Goal: Task Accomplishment & Management: Manage account settings

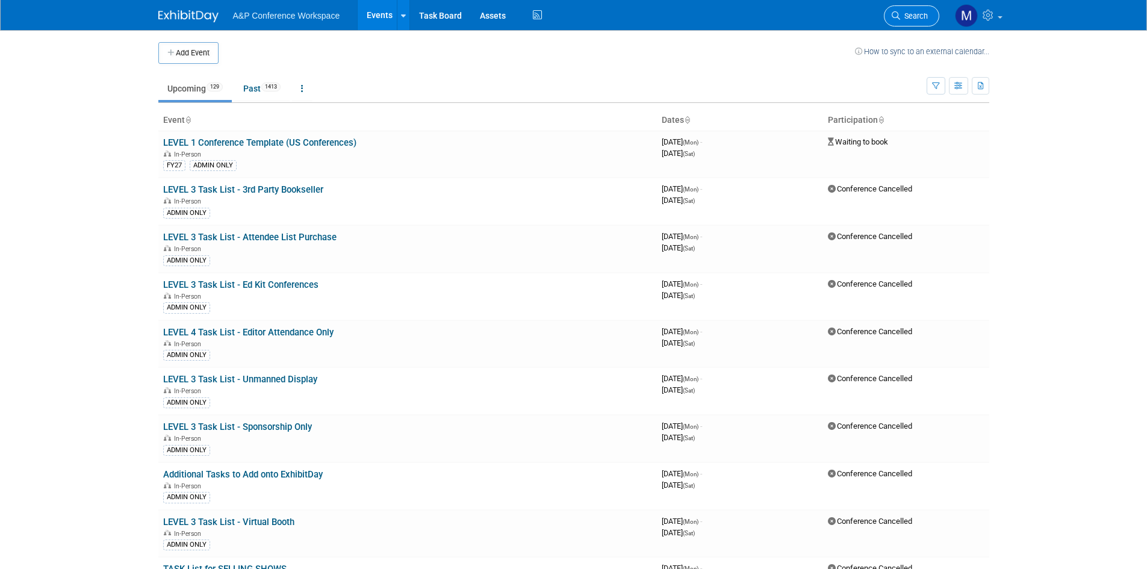
click at [923, 23] on link "Search" at bounding box center [911, 15] width 55 height 21
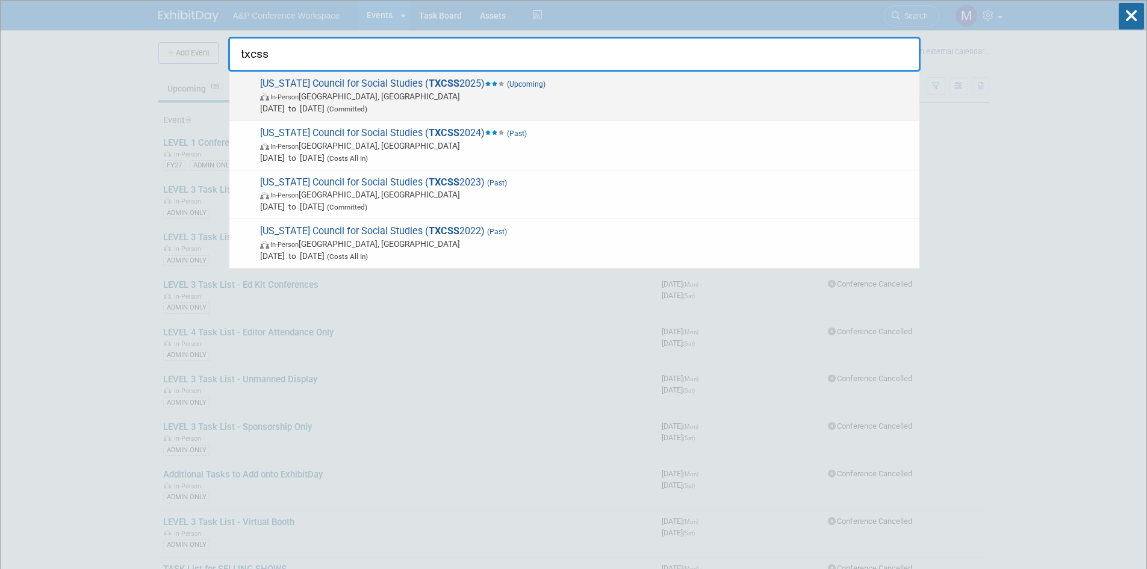
type input "txcss"
click at [354, 82] on span "Texas Council for Social Studies ( TXCSS 2025) (Upcoming) In-Person Frisco, TX …" at bounding box center [585, 96] width 657 height 37
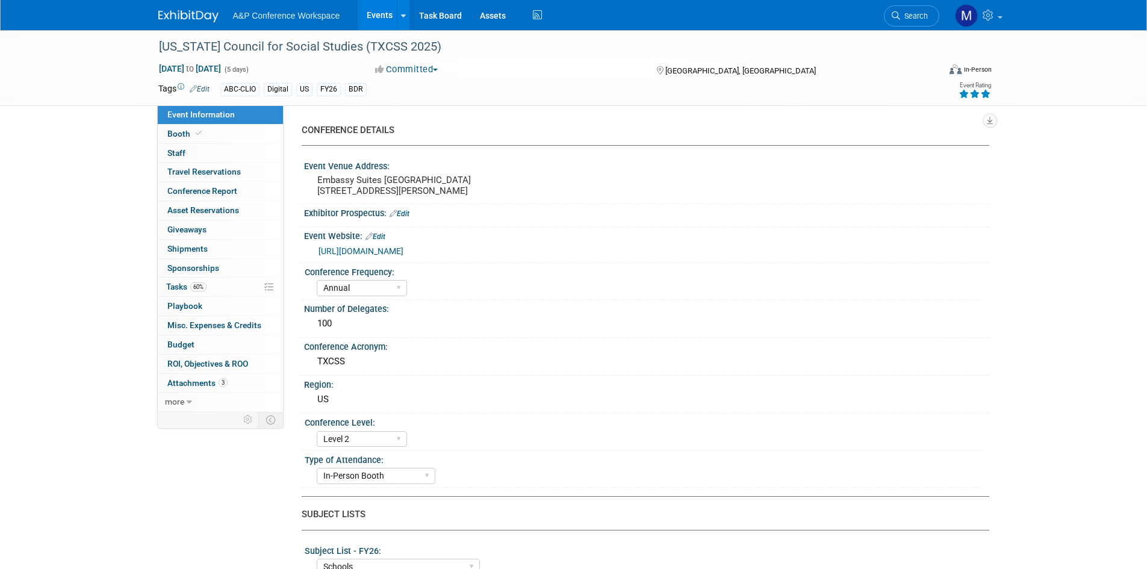
select select "Annual"
select select "Level 2"
select select "In-Person Booth"
select select "Schools"
select select "Bloomsbury Digital Resources"
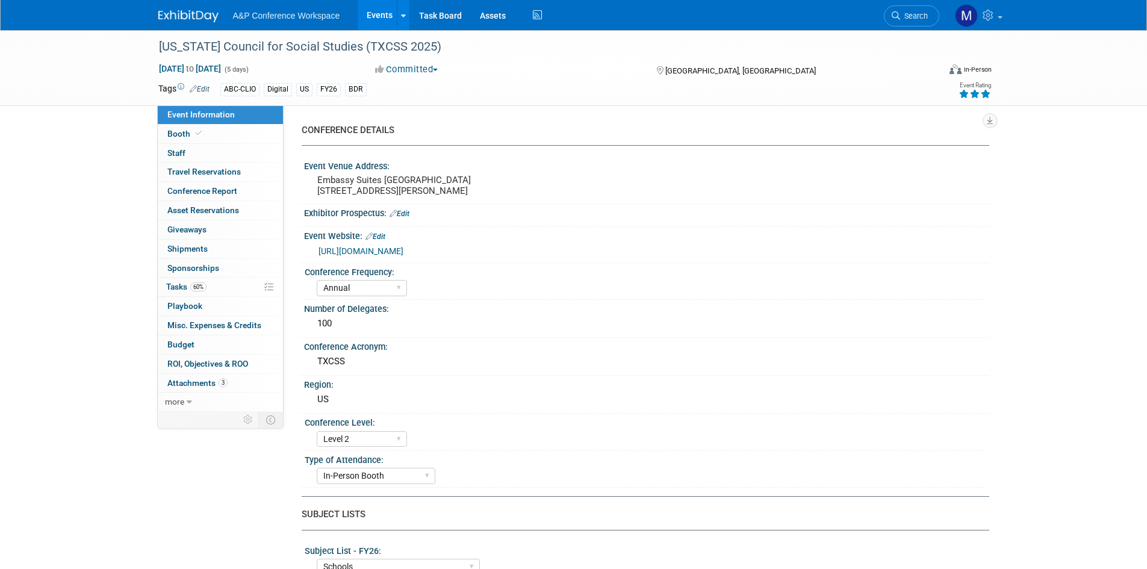
select select "[PERSON_NAME]"
select select "Mark Strong"
select select "BDR Product Awareness and Trial Generation​"
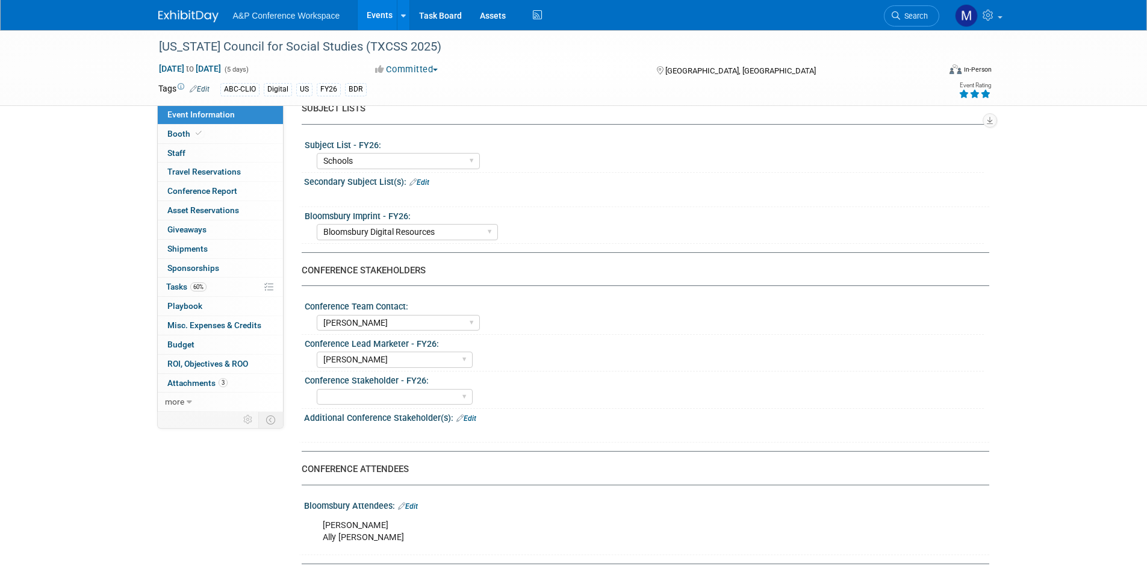
scroll to position [482, 0]
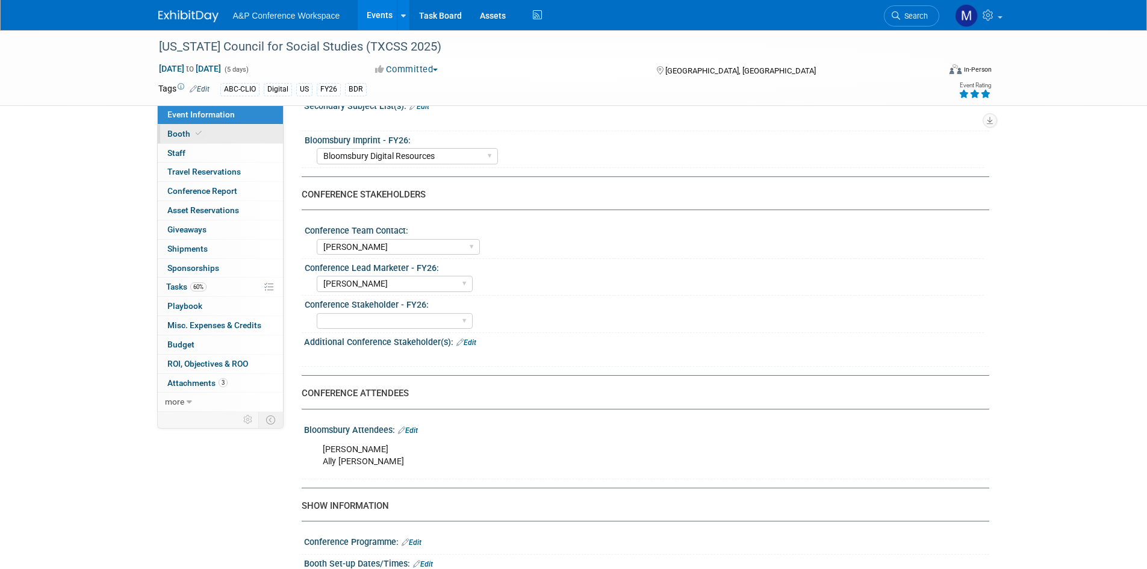
click at [217, 128] on link "Booth" at bounding box center [220, 134] width 125 height 19
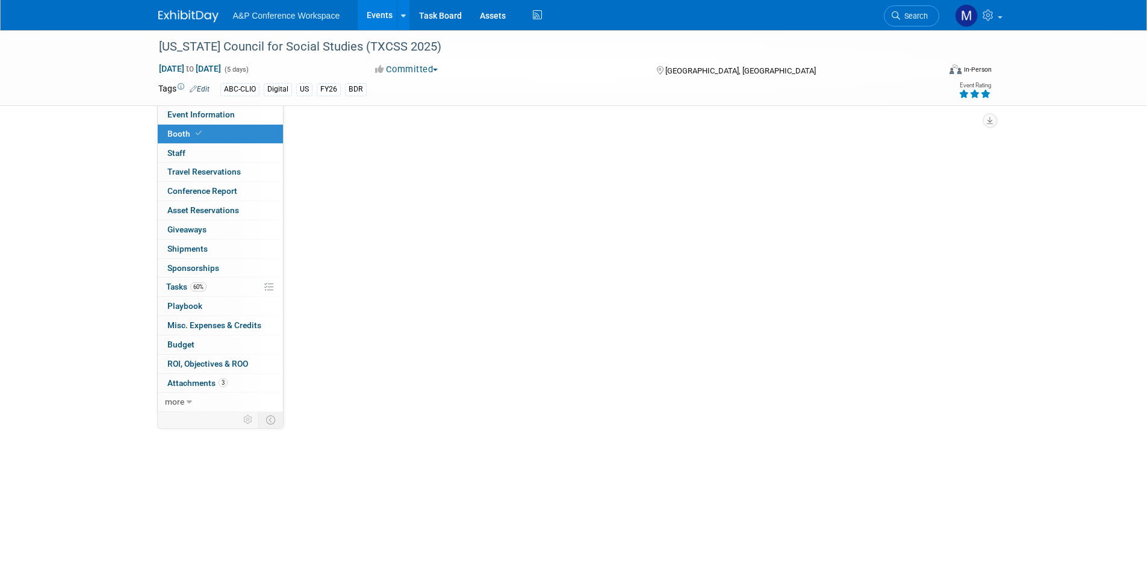
scroll to position [0, 0]
select select "CLDC - Digital/BDR"
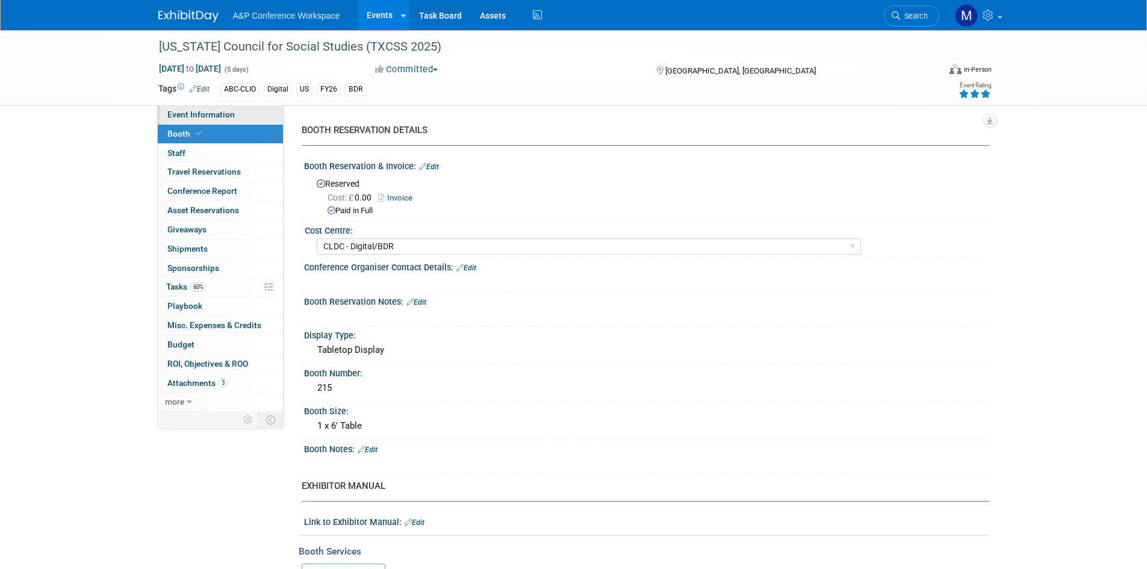
click at [202, 115] on span "Event Information" at bounding box center [200, 115] width 67 height 10
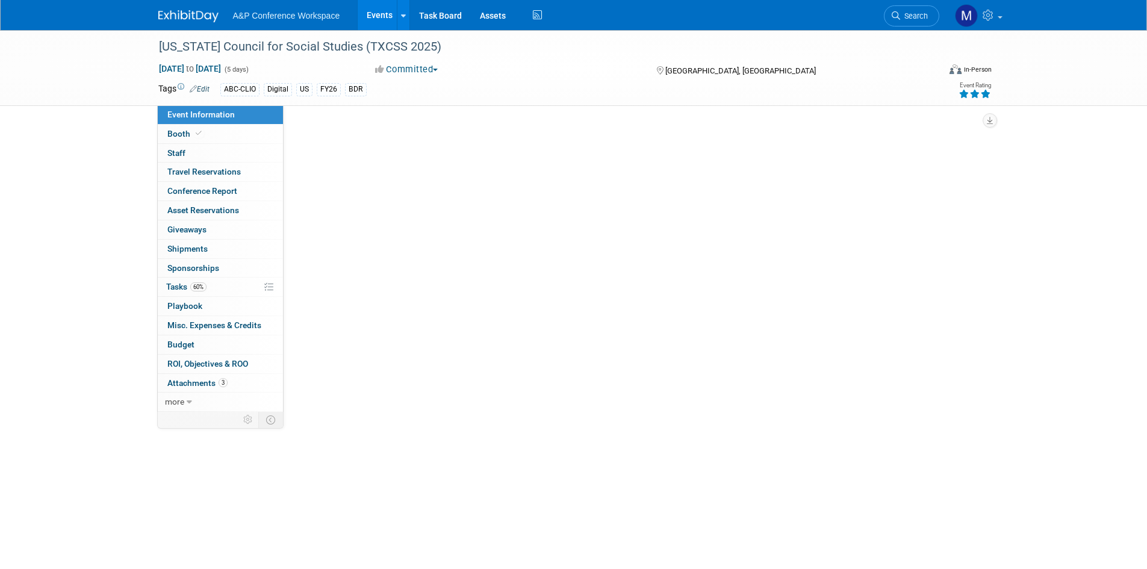
select select "Annual"
select select "Level 2"
select select "In-Person Booth"
select select "Schools"
select select "Bloomsbury Digital Resources"
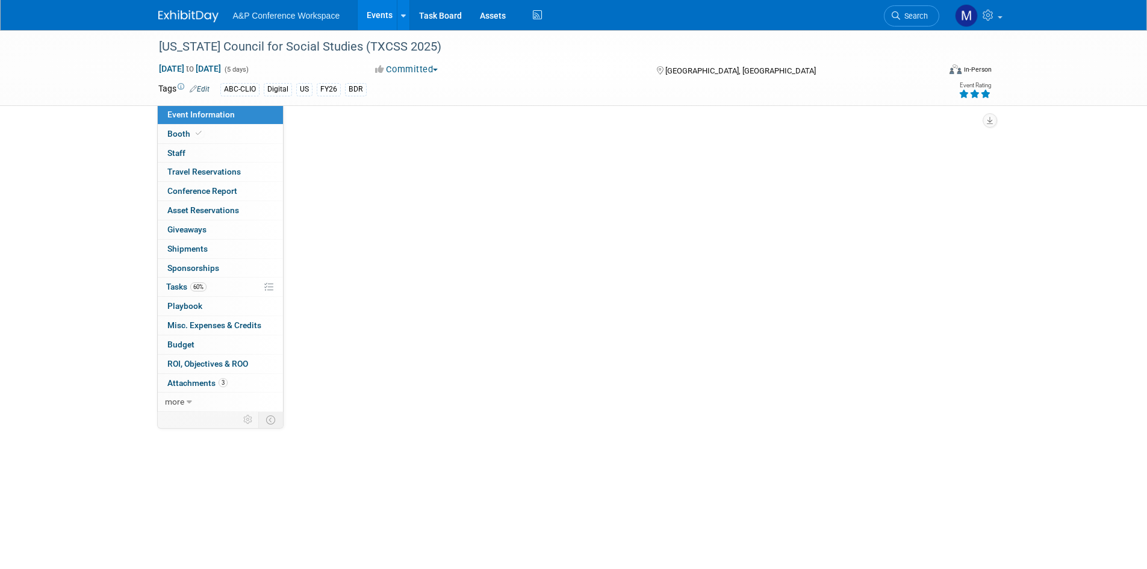
select select "[PERSON_NAME]"
select select "BDR Product Awareness and Trial Generation​"
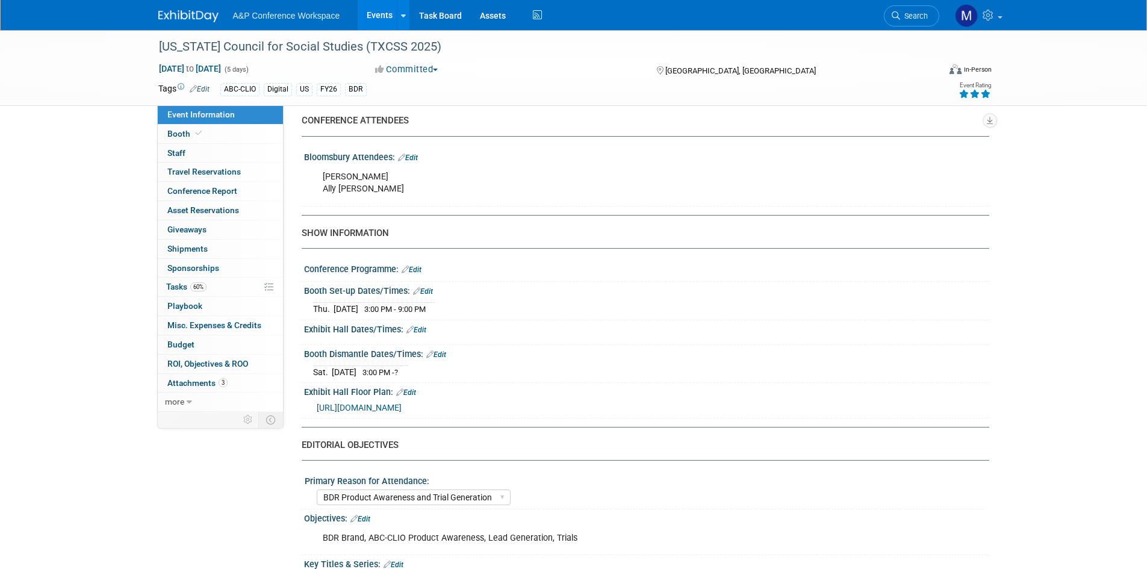
scroll to position [783, 0]
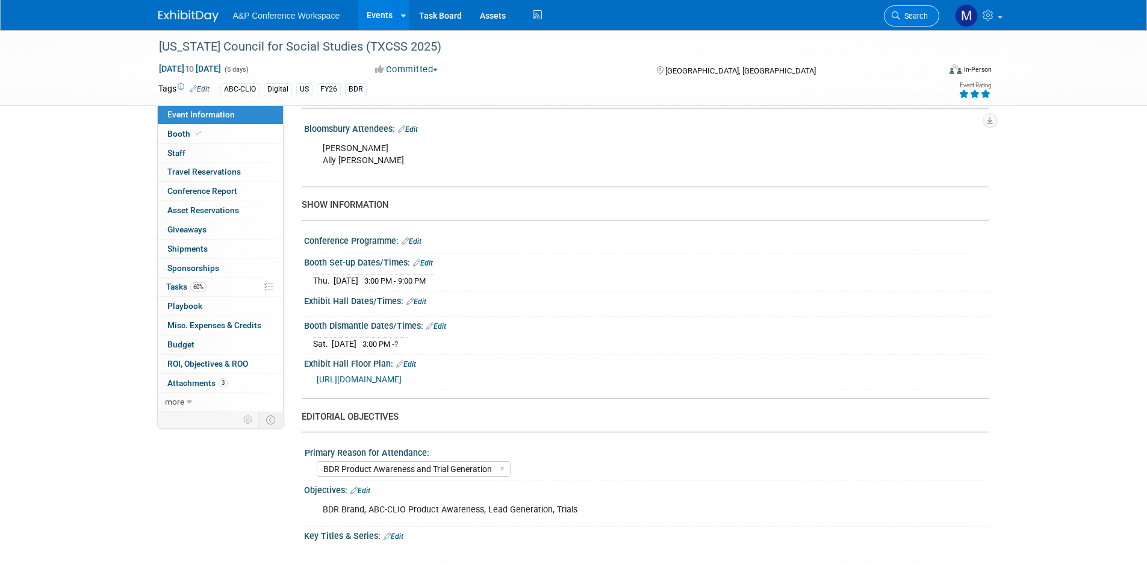
click at [912, 16] on span "Search" at bounding box center [914, 15] width 28 height 9
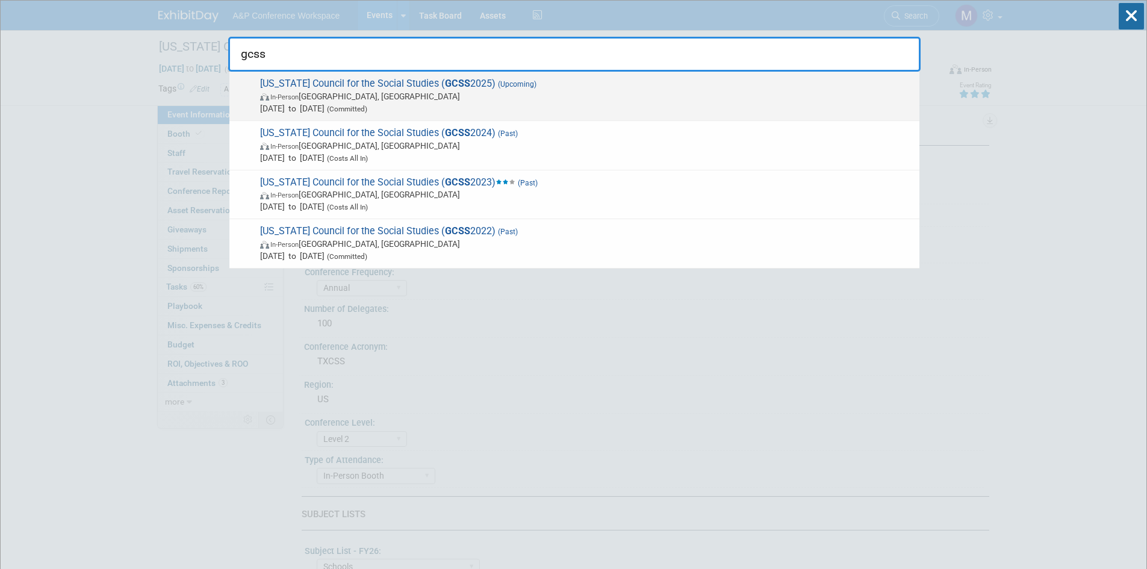
type input "gcss"
click at [299, 80] on span "Georgia Council for the Social Studies ( GCSS 2025) (Upcoming) In-Person Athens…" at bounding box center [585, 96] width 657 height 37
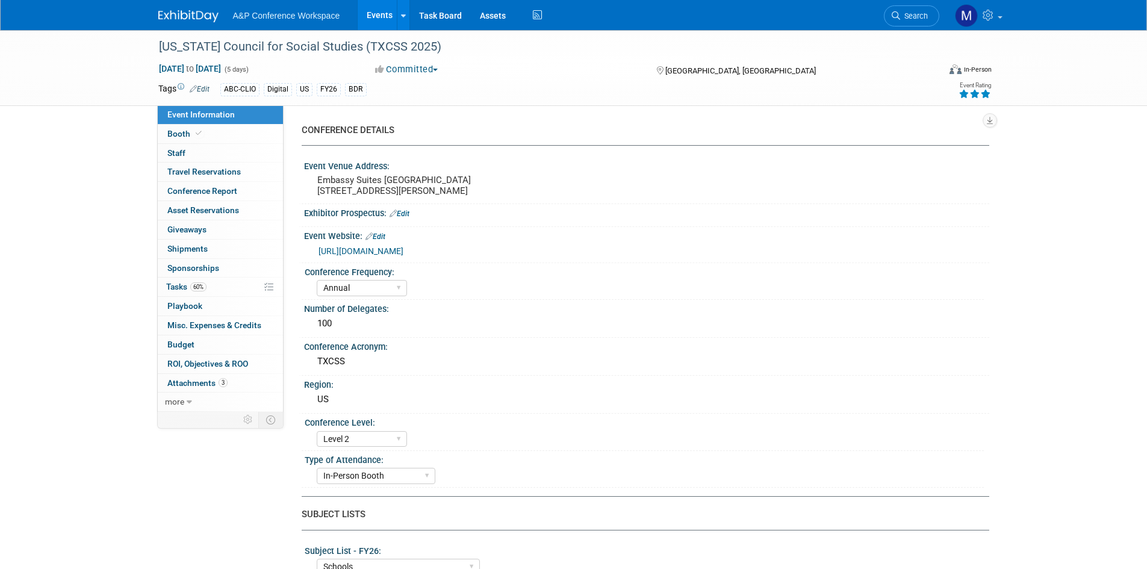
select select "Annual"
select select "Level 2"
select select "In-Person Booth"
select select "Schools"
select select "Bloomsbury Digital Resources"
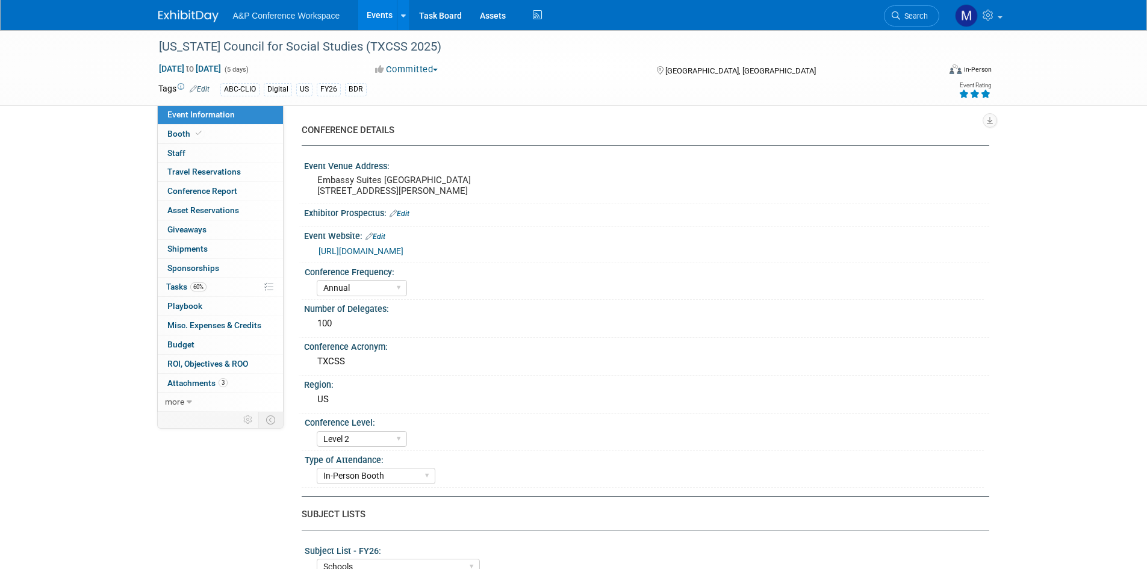
select select "[PERSON_NAME]"
select select "BDR Product Awareness and Trial Generation​"
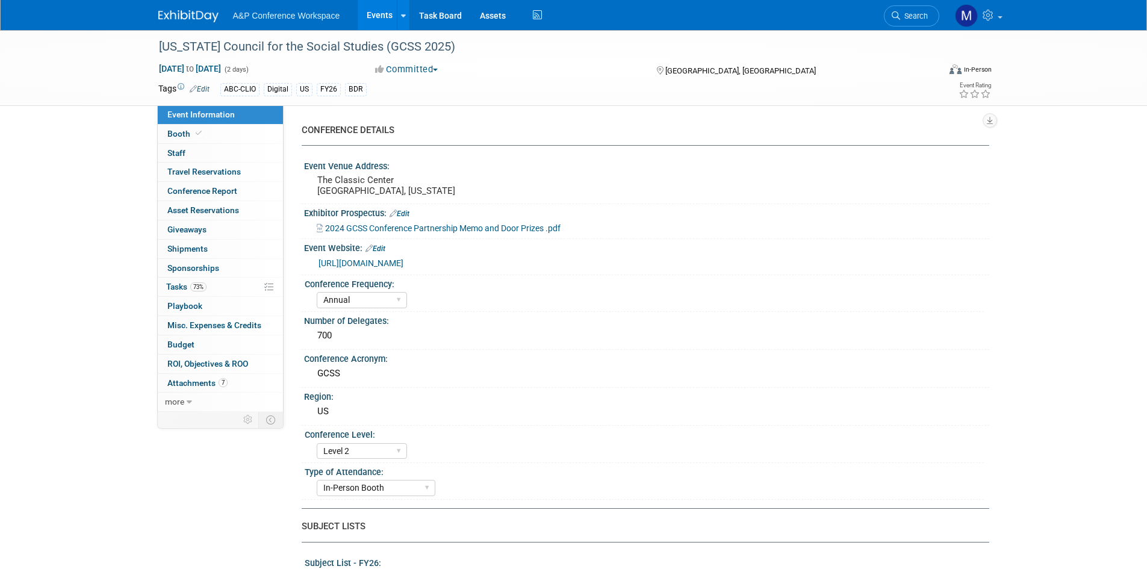
select select "Annual"
select select "Level 2"
select select "In-Person Booth"
select select "Schools"
select select "Bloomsbury Digital Resources"
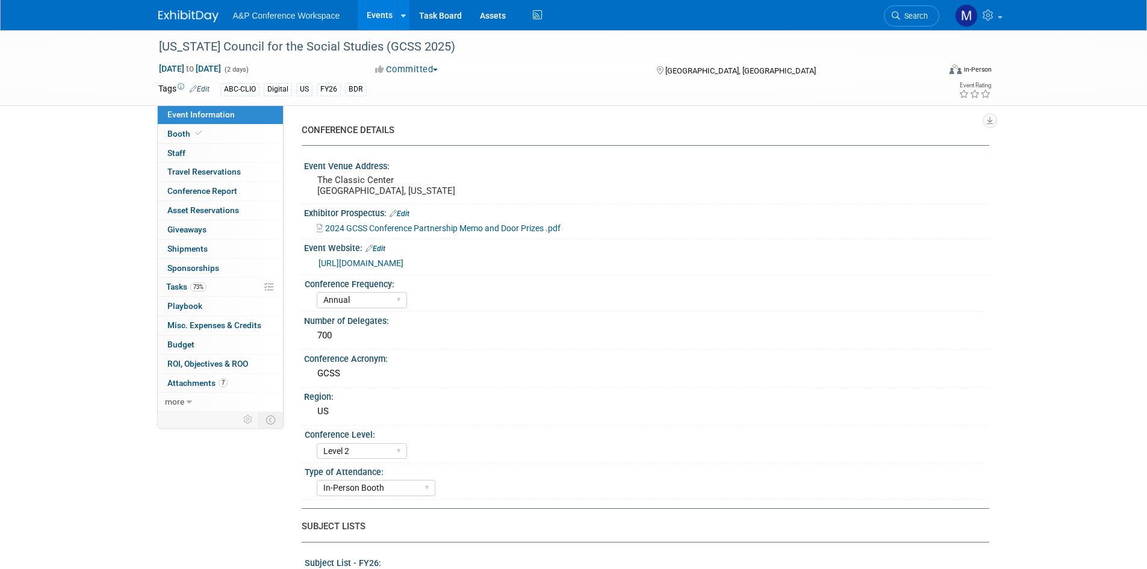
select select "[PERSON_NAME]"
select select "Mark Strong"
select select "Rosalie Love"
select select "BDR Product Awareness and Trial Generation​"
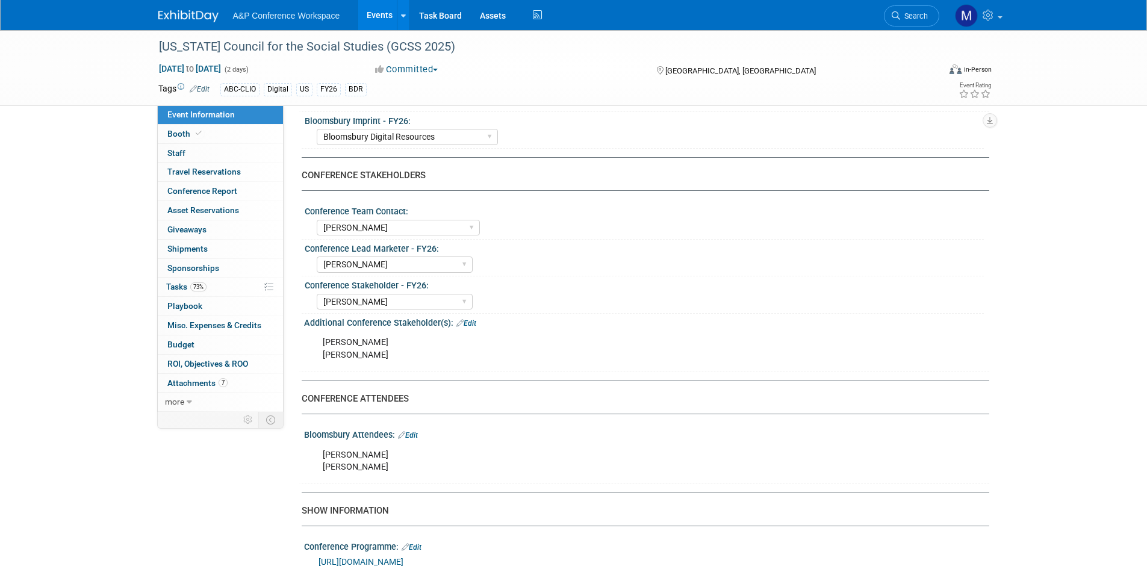
scroll to position [542, 0]
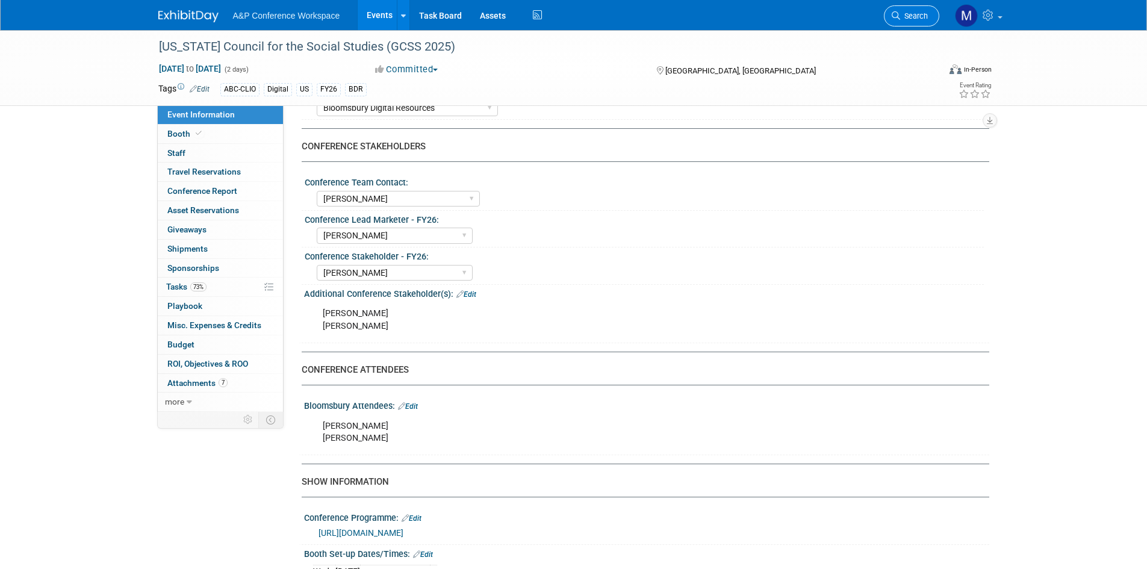
click at [912, 19] on span "Search" at bounding box center [914, 15] width 28 height 9
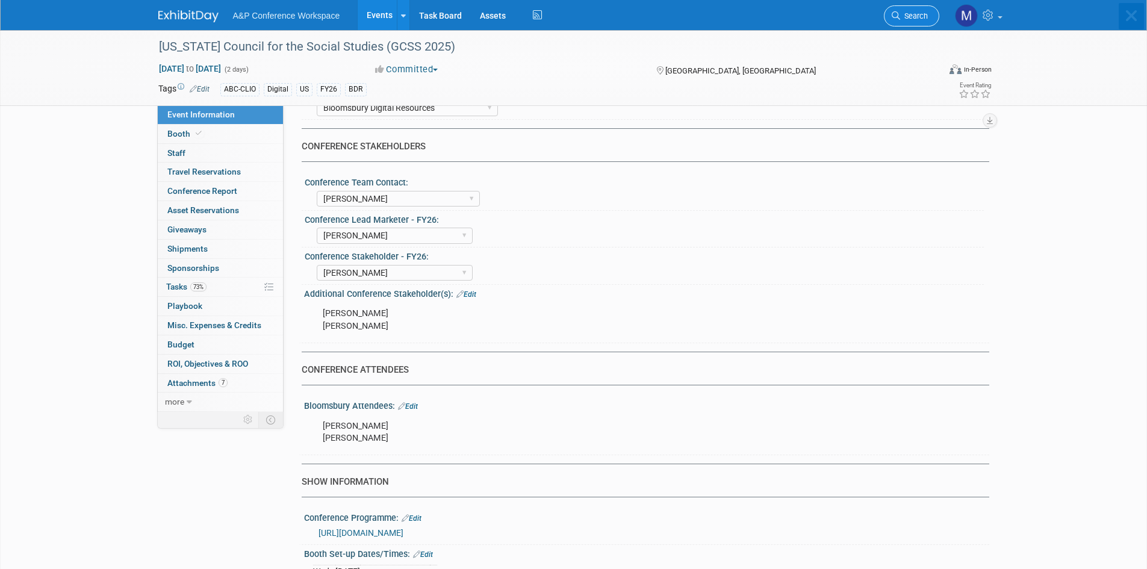
scroll to position [0, 0]
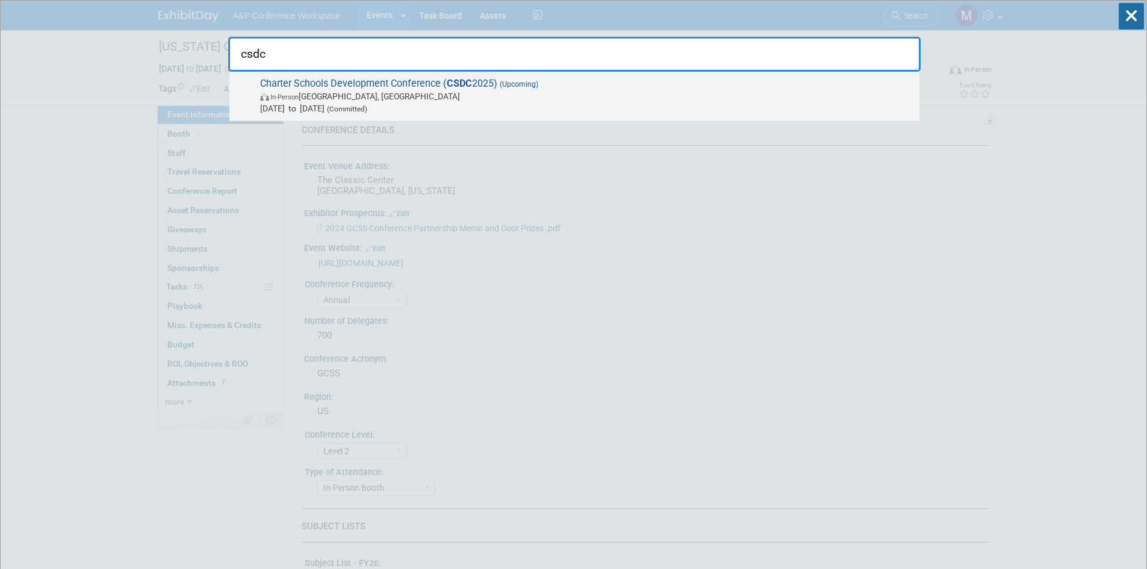
type input "csdc"
click at [422, 86] on span "Charter Schools Development Conference ( CSDC 2025) (Upcoming) In-Person Palm S…" at bounding box center [585, 96] width 657 height 37
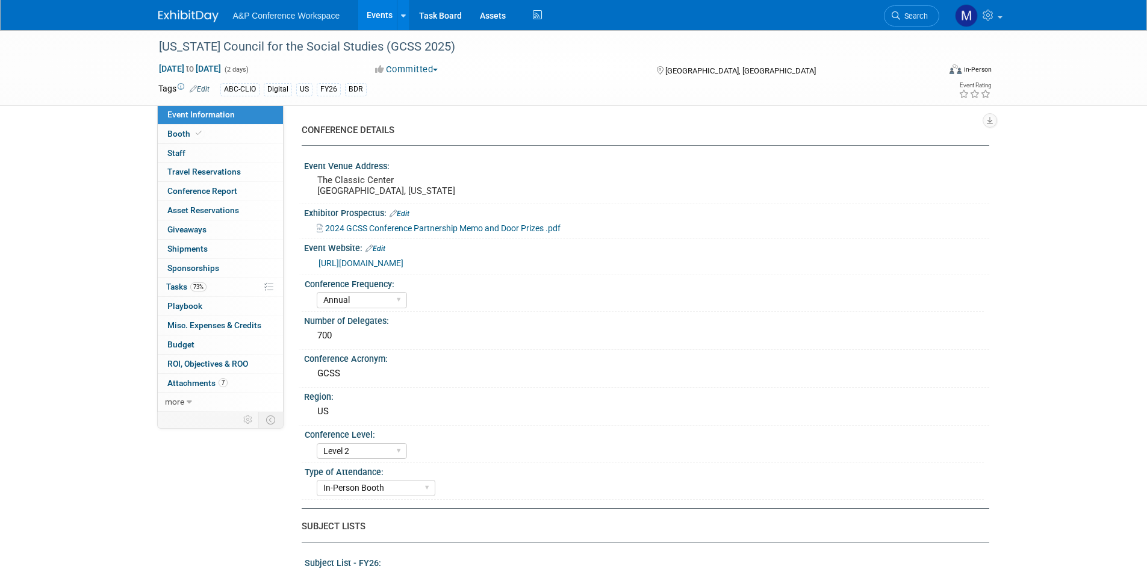
select select "Annual"
select select "Level 2"
select select "In-Person Booth"
select select "Schools"
select select "Bloomsbury Digital Resources"
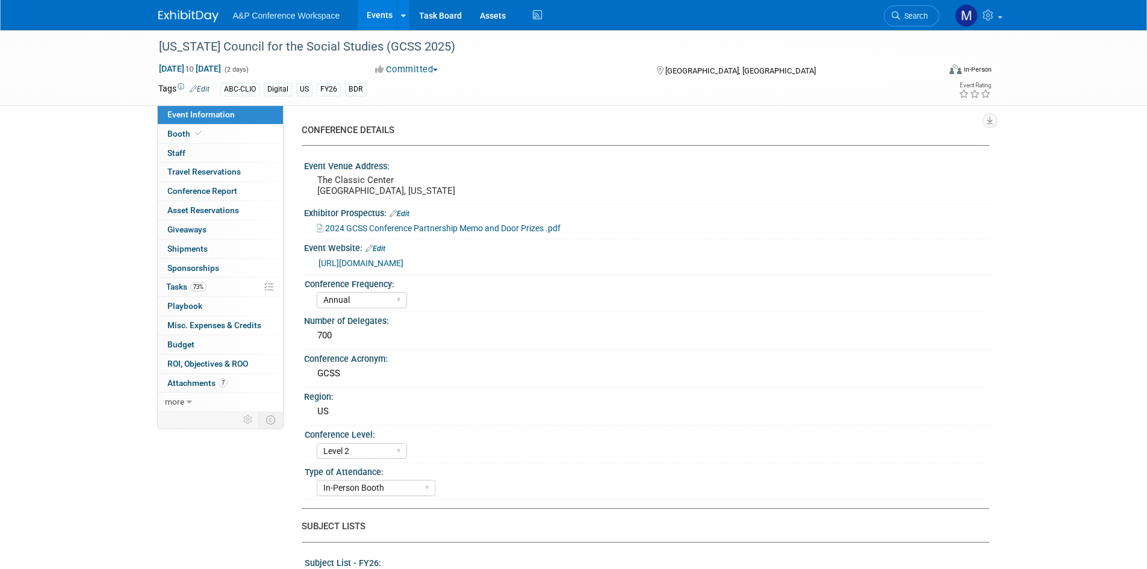
select select "[PERSON_NAME]"
select select "BDR Product Awareness and Trial Generation​"
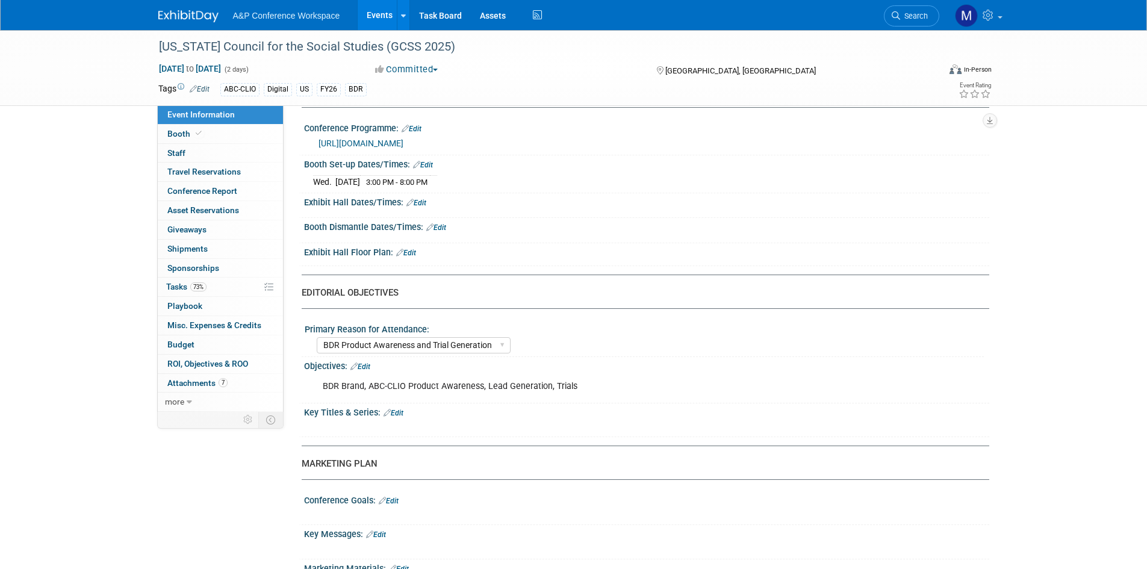
scroll to position [1084, 0]
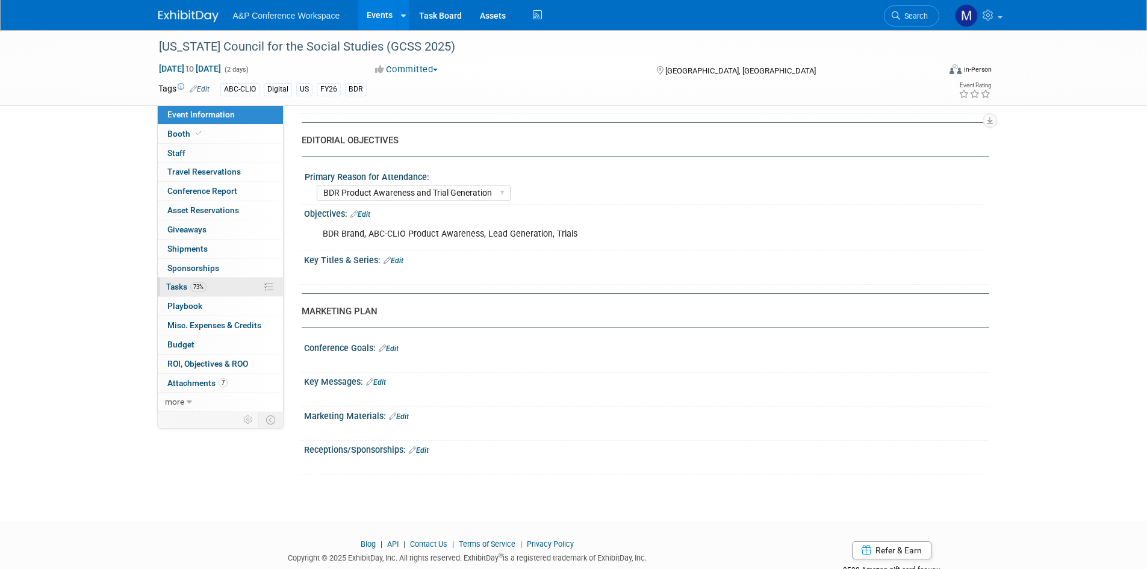
click at [182, 289] on span "Tasks 73%" at bounding box center [186, 287] width 40 height 10
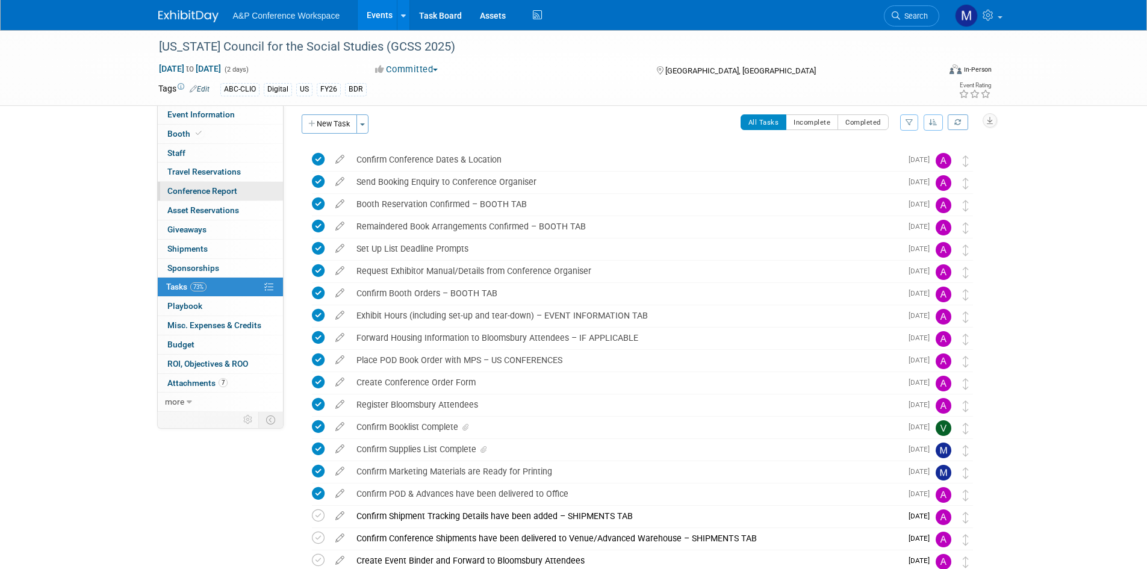
scroll to position [0, 0]
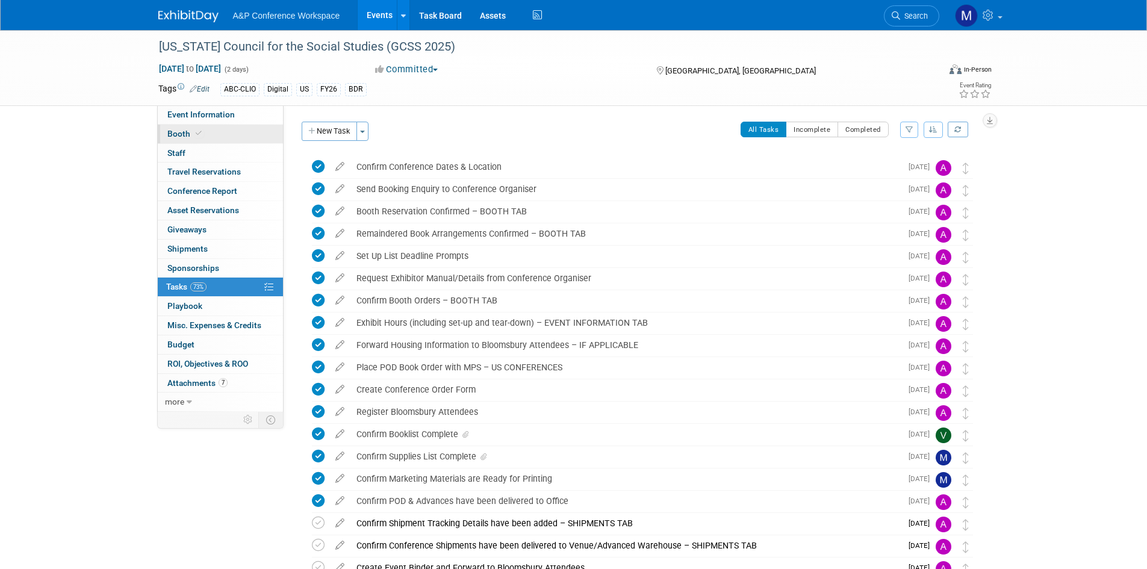
click at [205, 137] on link "Booth" at bounding box center [220, 134] width 125 height 19
select select "CLDC - Digital/BDR"
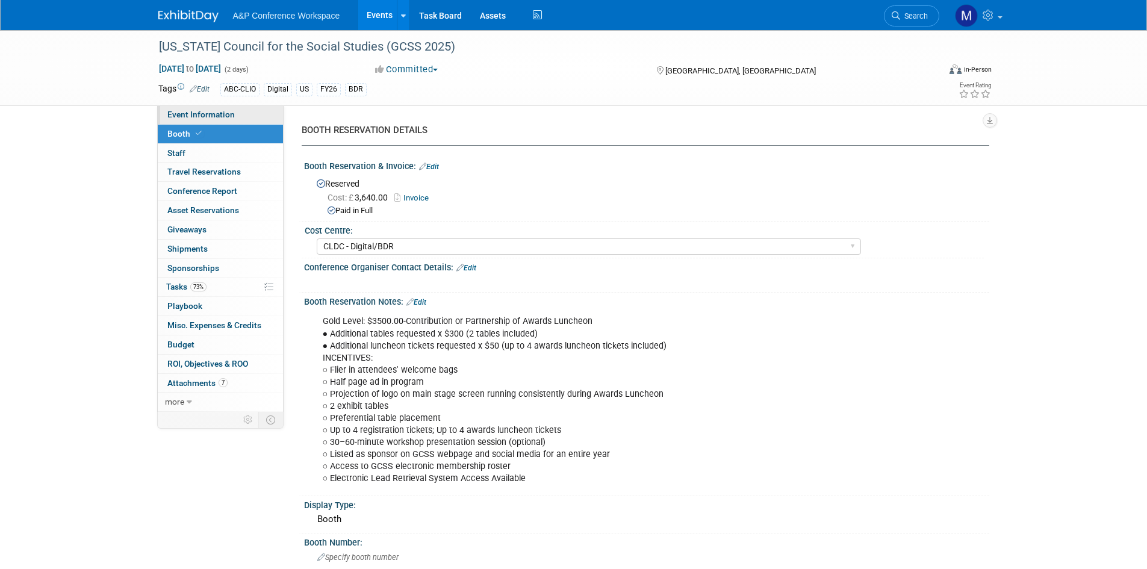
click at [178, 111] on span "Event Information" at bounding box center [200, 115] width 67 height 10
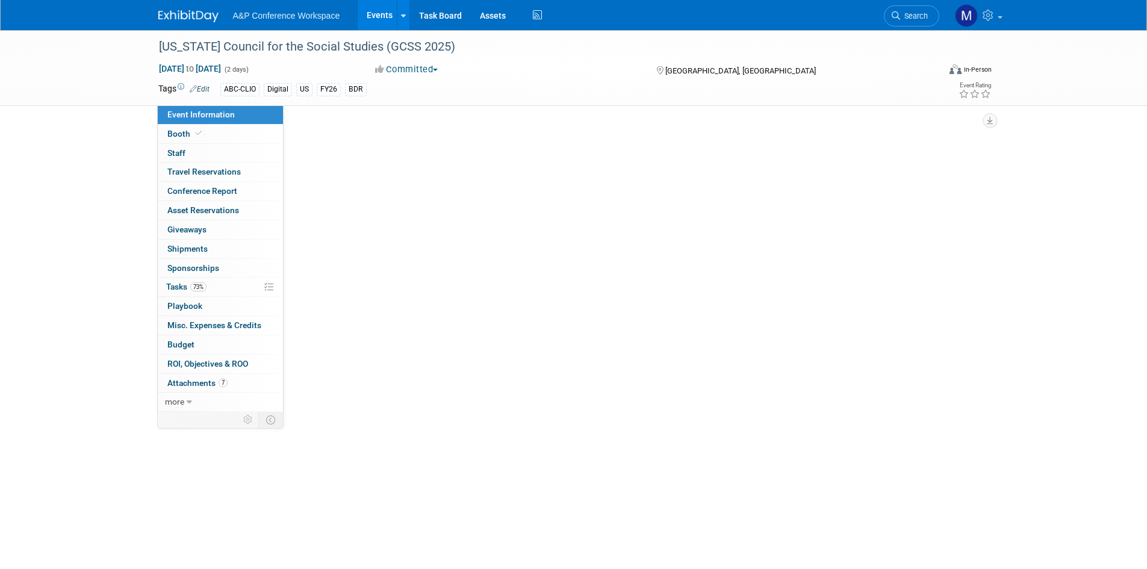
select select "Annual"
select select "Level 2"
select select "In-Person Booth"
select select "Schools"
select select "Bloomsbury Digital Resources"
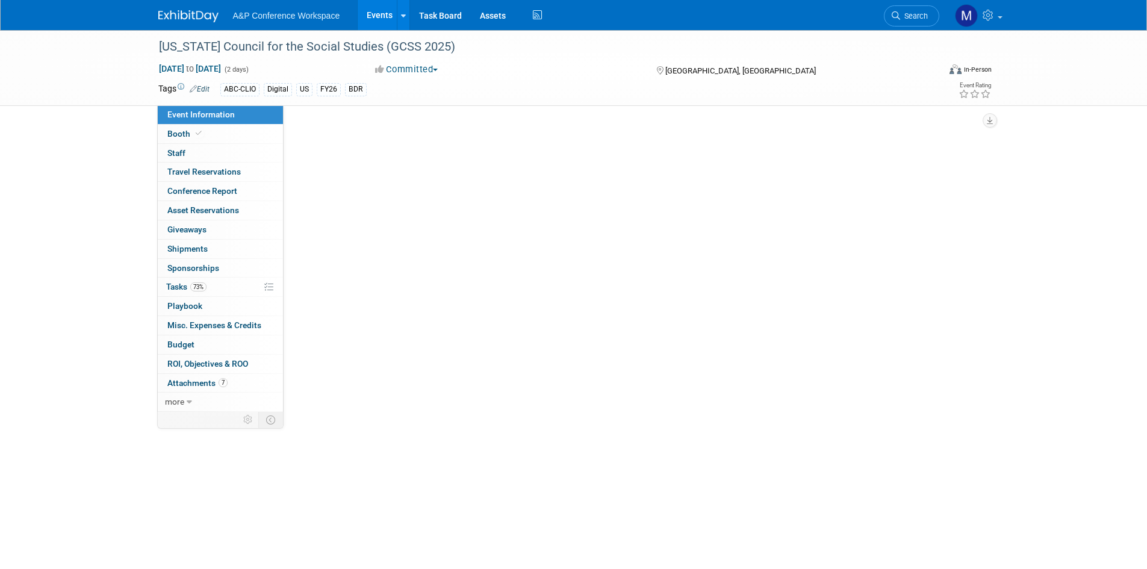
select select "[PERSON_NAME]"
select select "BDR Product Awareness and Trial Generation​"
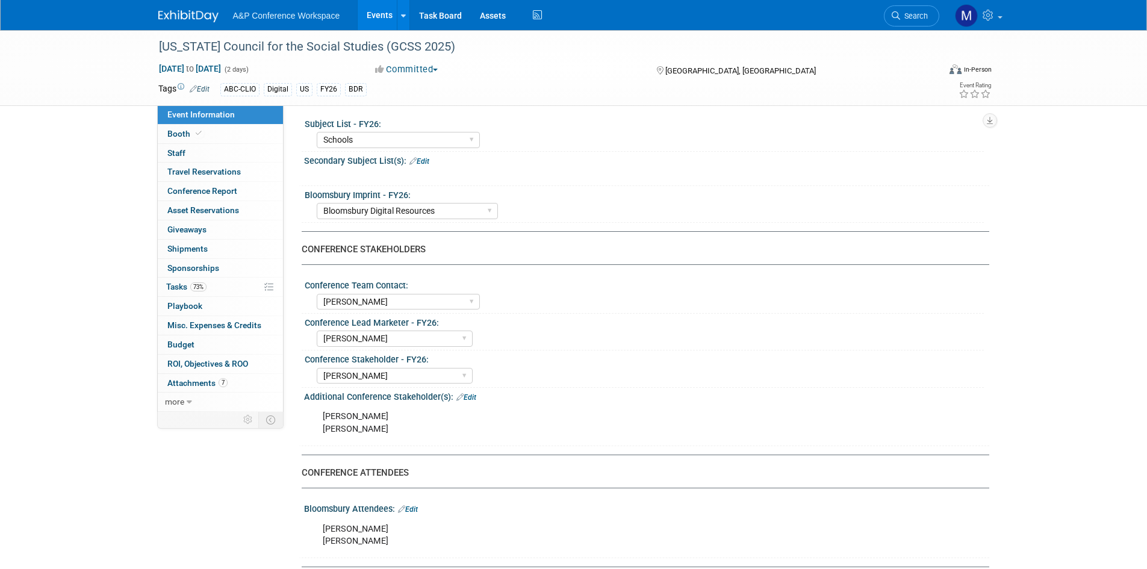
scroll to position [602, 0]
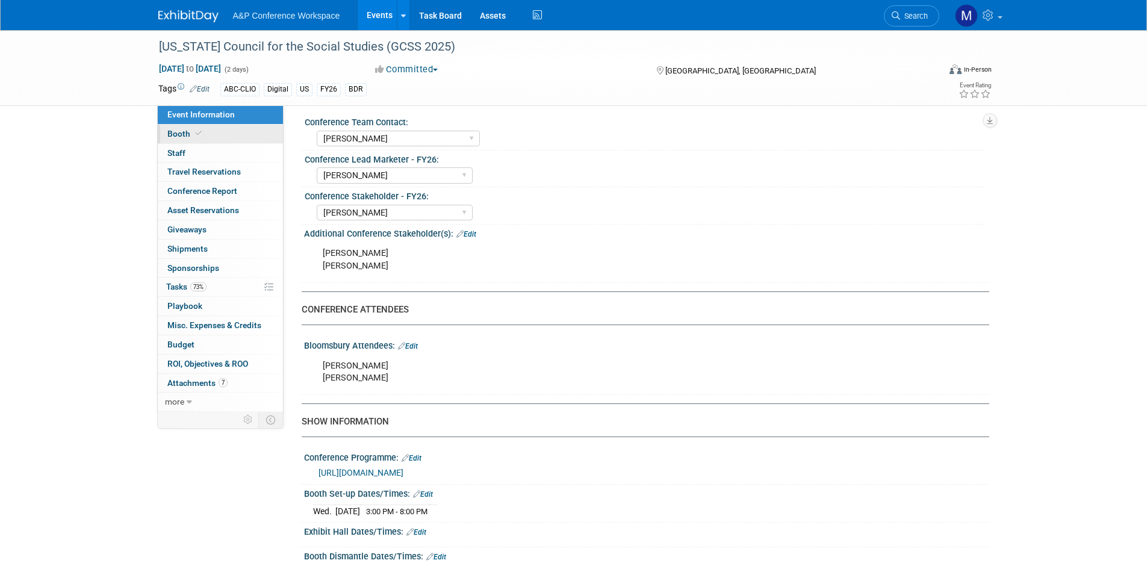
click at [232, 128] on link "Booth" at bounding box center [220, 134] width 125 height 19
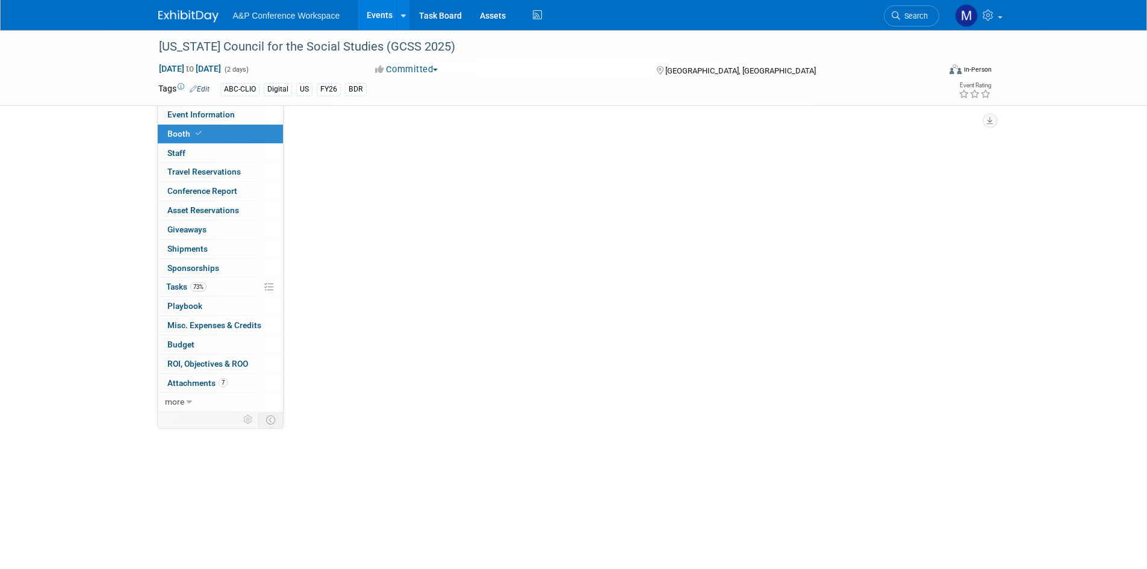
scroll to position [0, 0]
select select "CLDC - Digital/BDR"
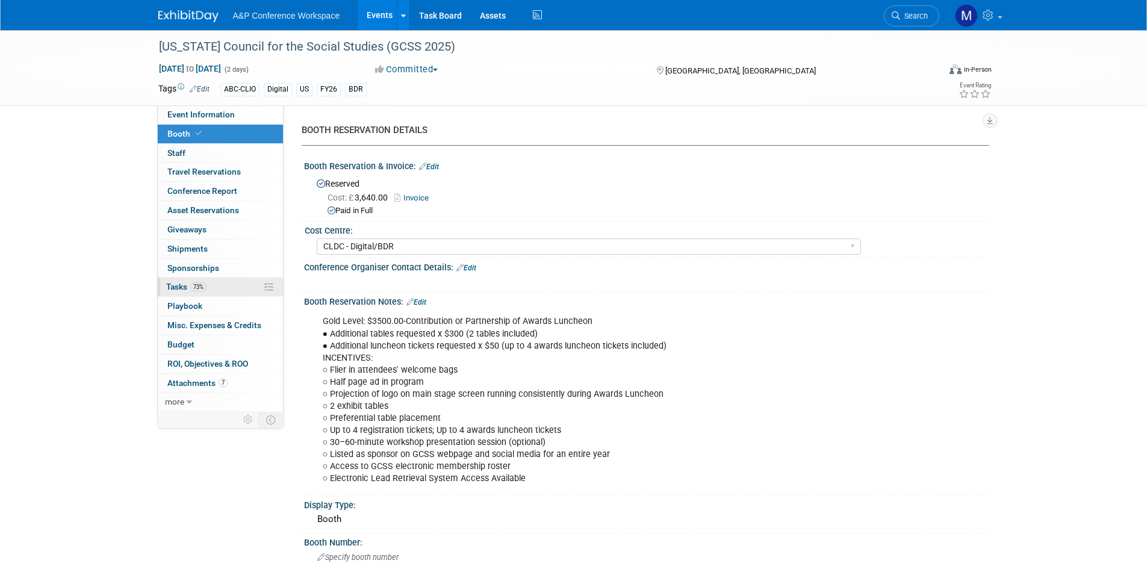
click at [235, 288] on link "73% Tasks 73%" at bounding box center [220, 287] width 125 height 19
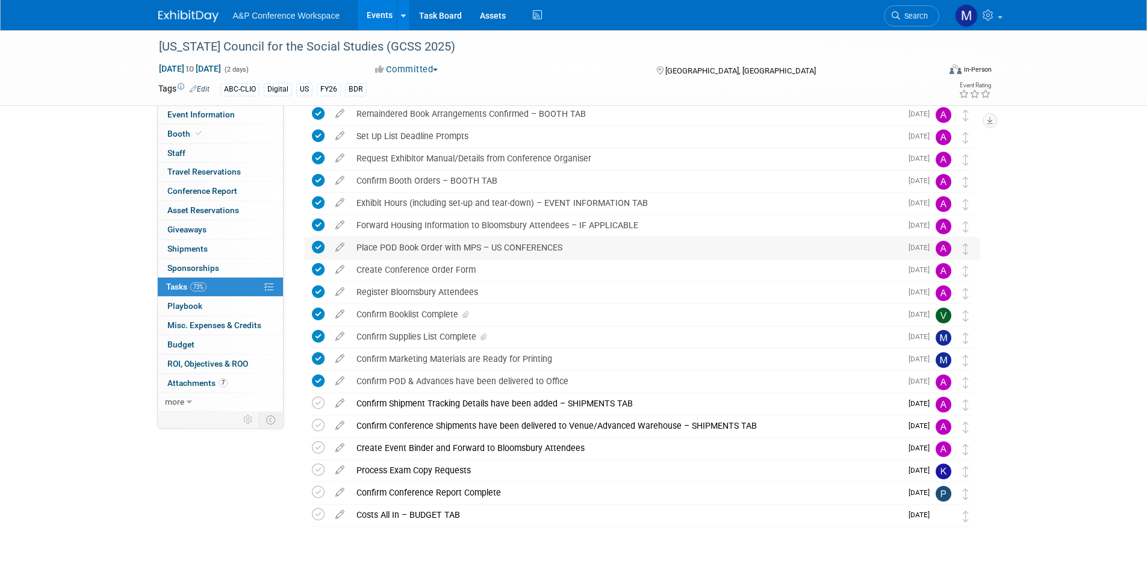
scroll to position [120, 0]
click at [211, 134] on link "Booth" at bounding box center [220, 134] width 125 height 19
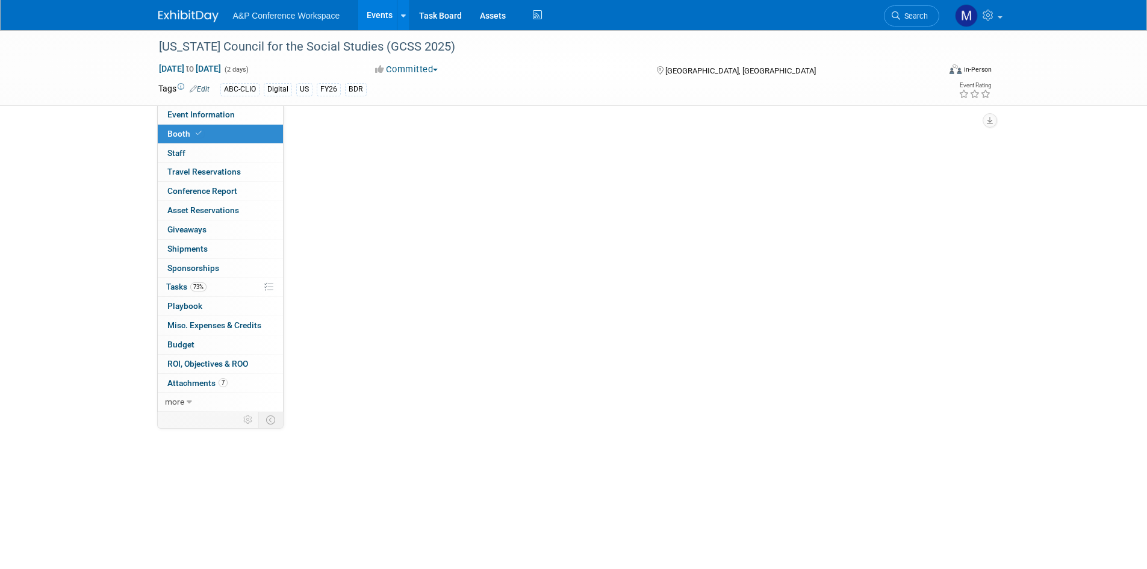
scroll to position [0, 0]
select select "CLDC - Digital/BDR"
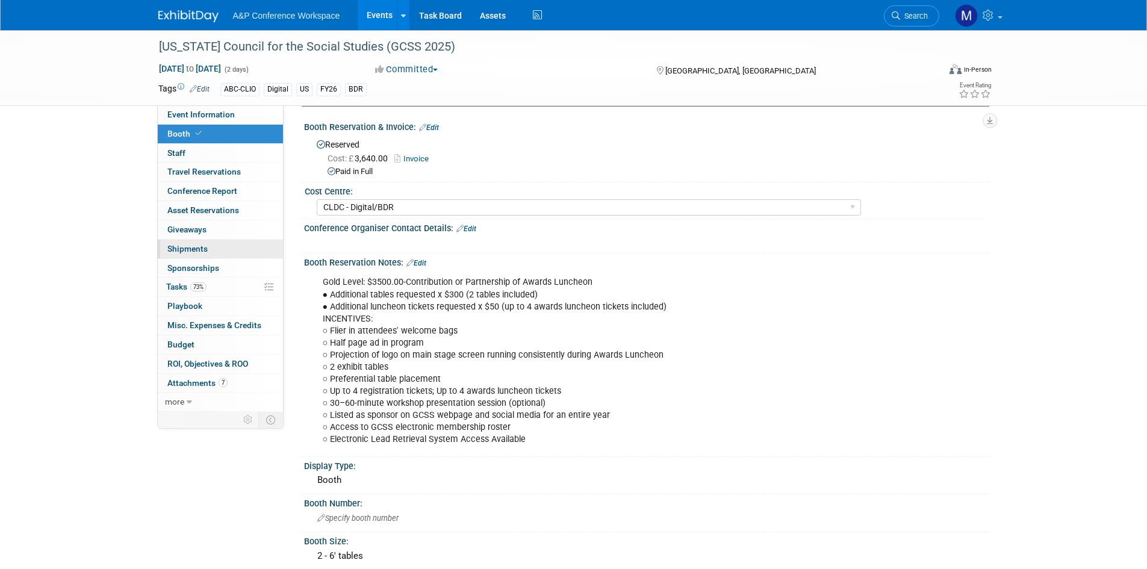
scroll to position [60, 0]
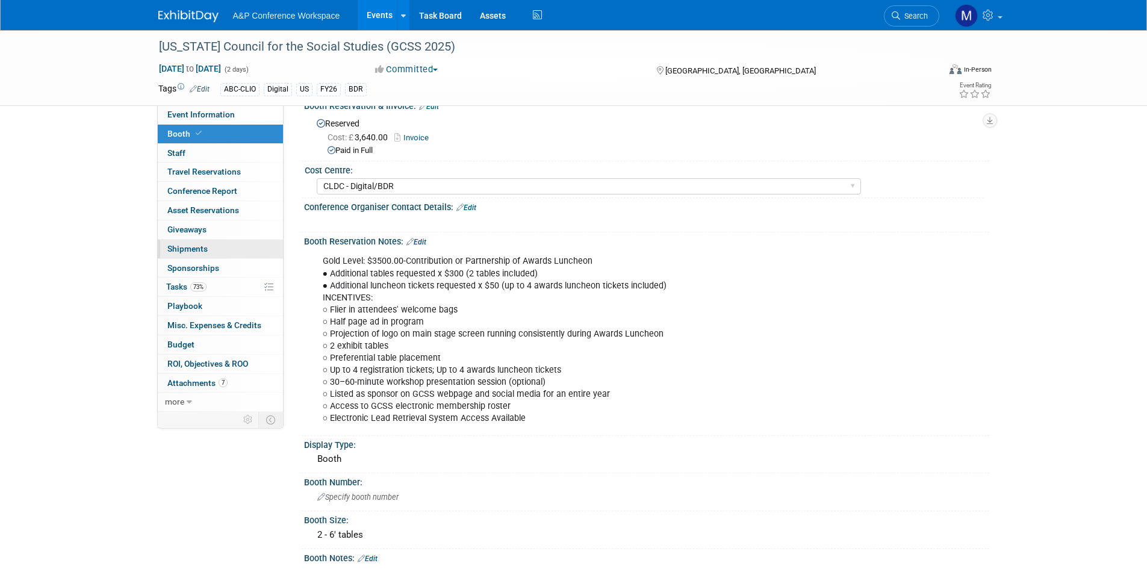
click at [194, 246] on span "Shipments 0" at bounding box center [187, 249] width 40 height 10
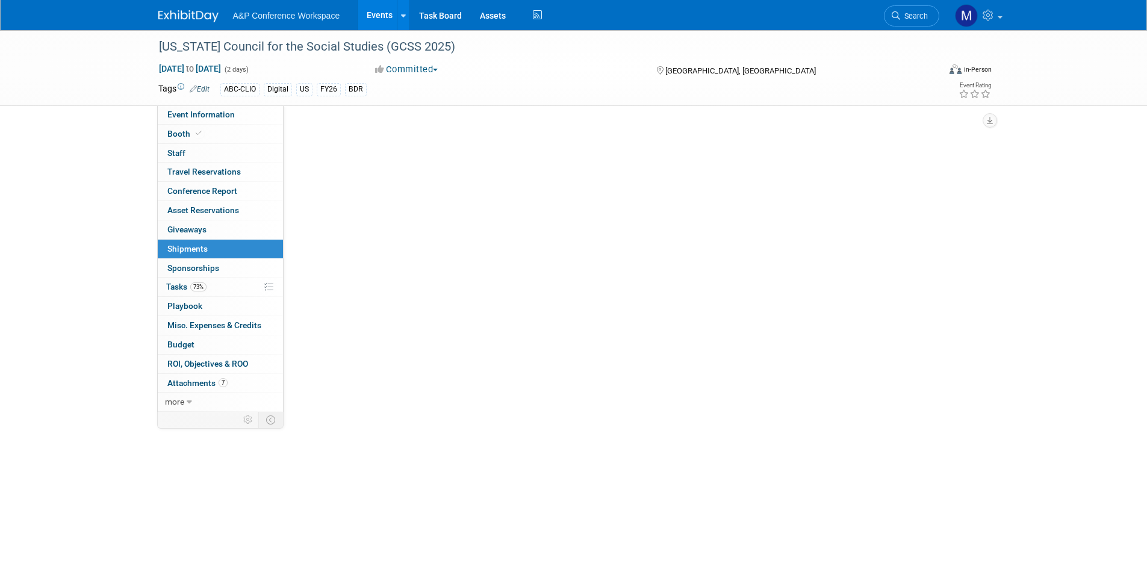
scroll to position [0, 0]
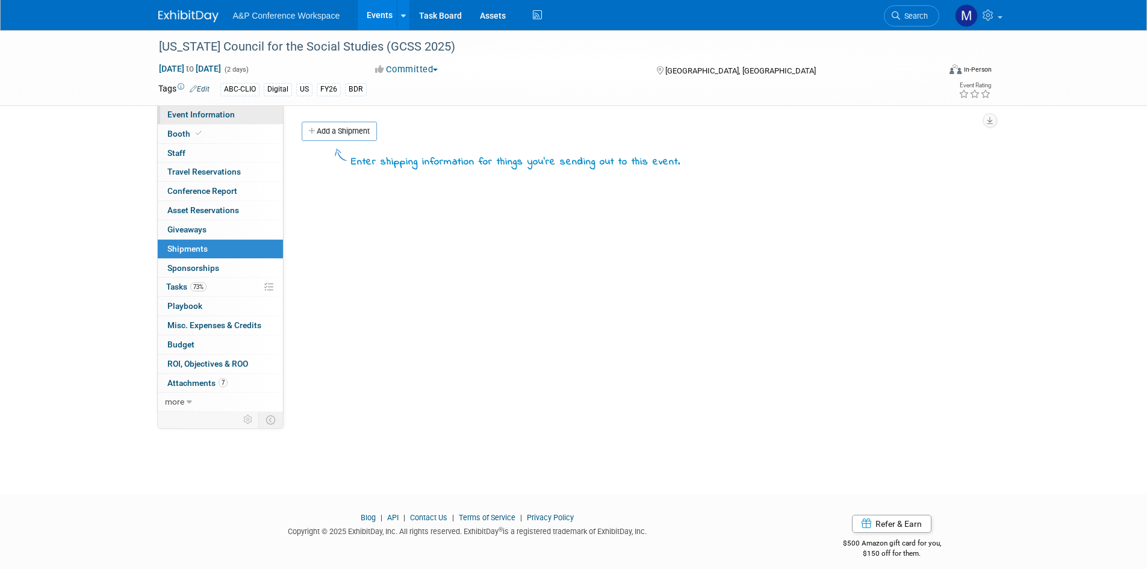
click at [201, 114] on span "Event Information" at bounding box center [200, 115] width 67 height 10
select select "Annual"
select select "Level 2"
select select "In-Person Booth"
select select "Schools"
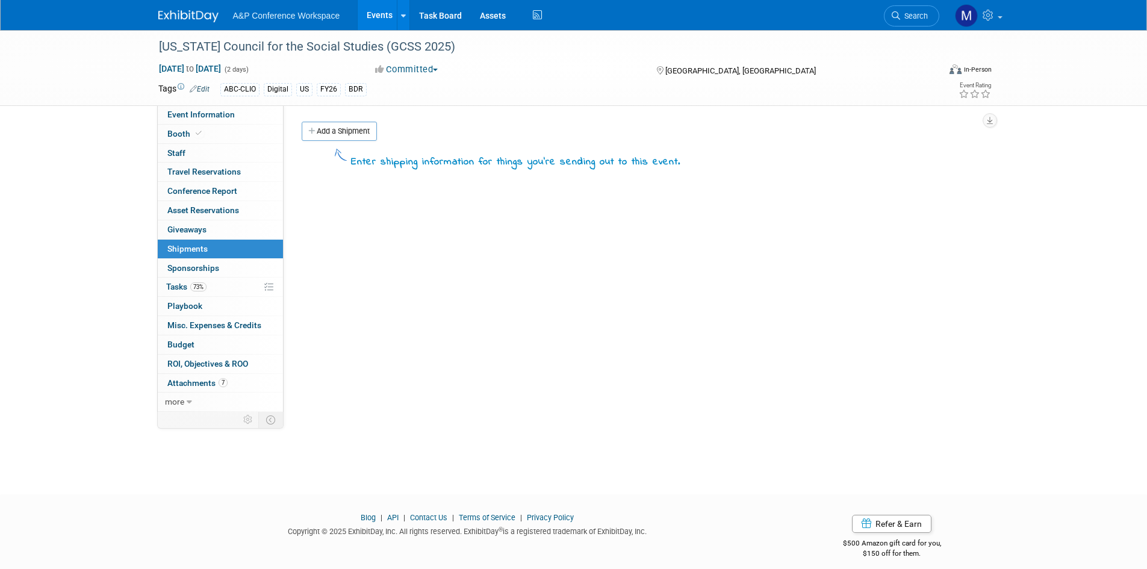
select select "Bloomsbury Digital Resources"
select select "[PERSON_NAME]"
select select "BDR Product Awareness and Trial Generation​"
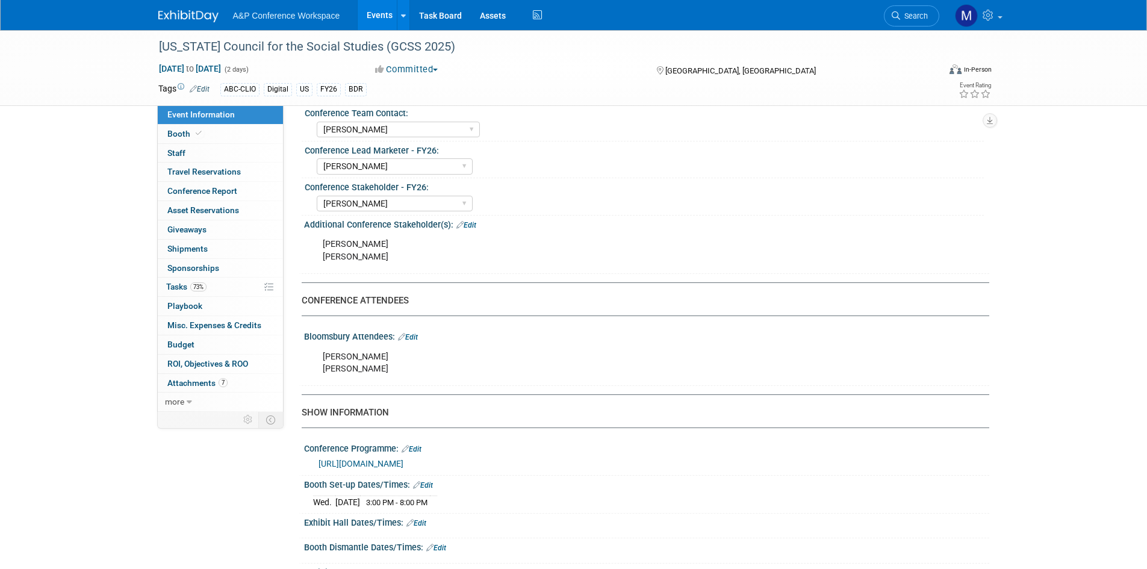
scroll to position [457, 0]
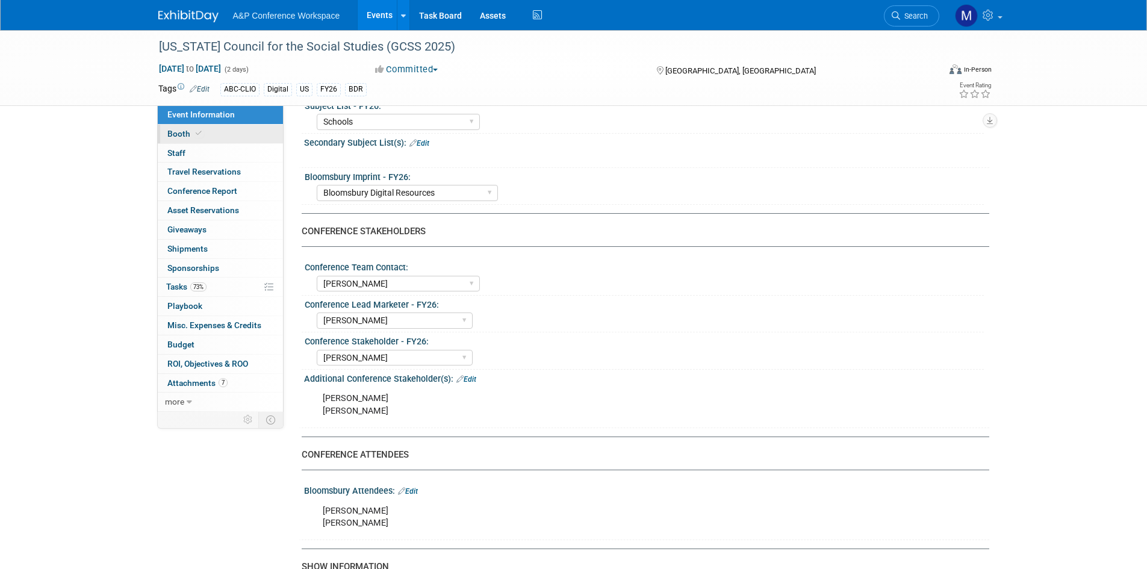
click at [229, 128] on link "Booth" at bounding box center [220, 134] width 125 height 19
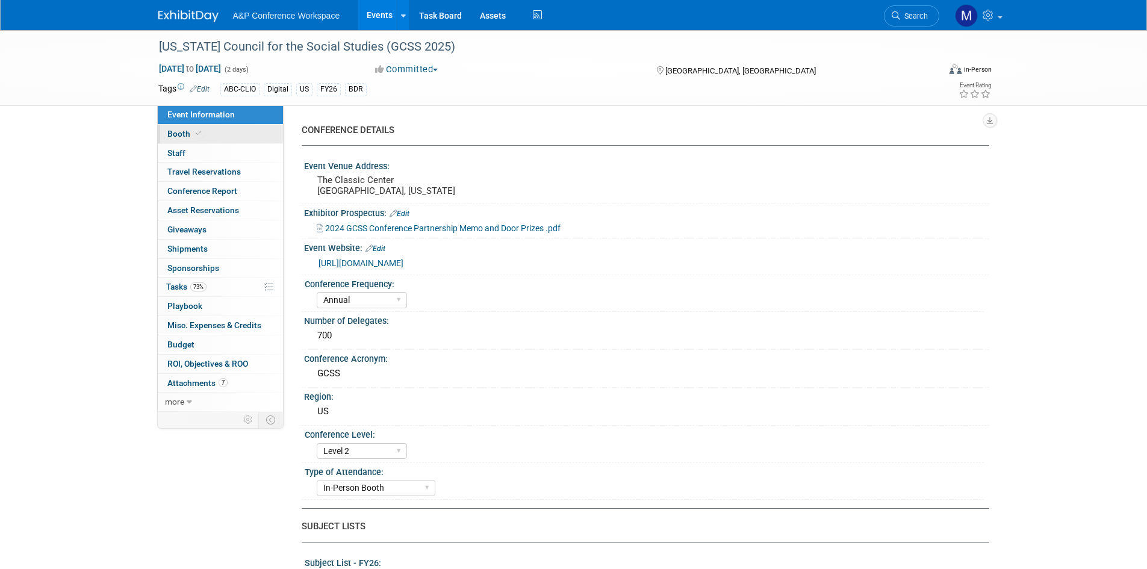
select select "CLDC - Digital/BDR"
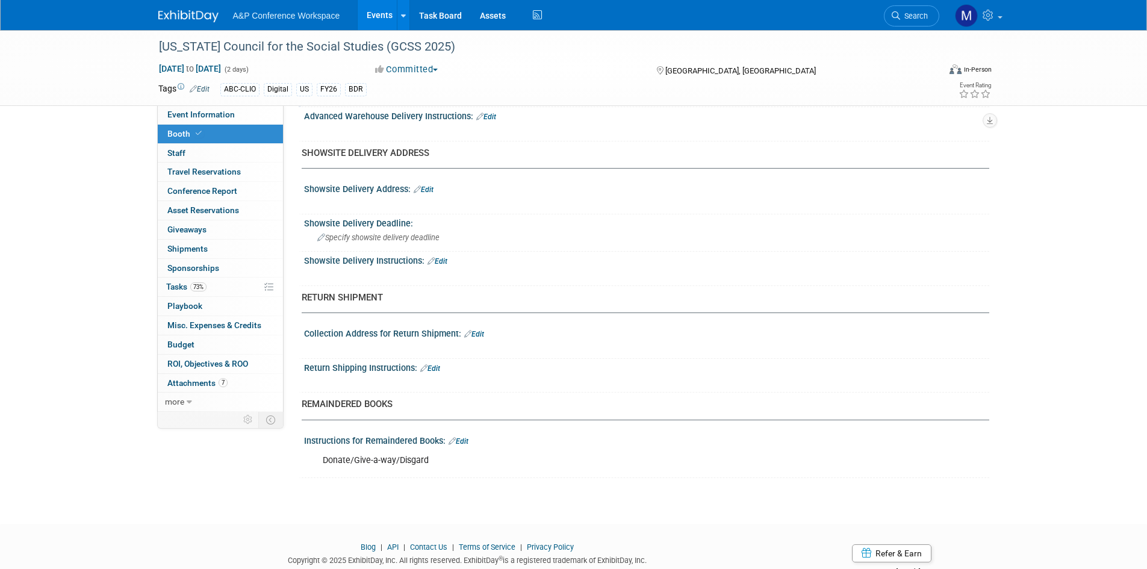
scroll to position [542, 0]
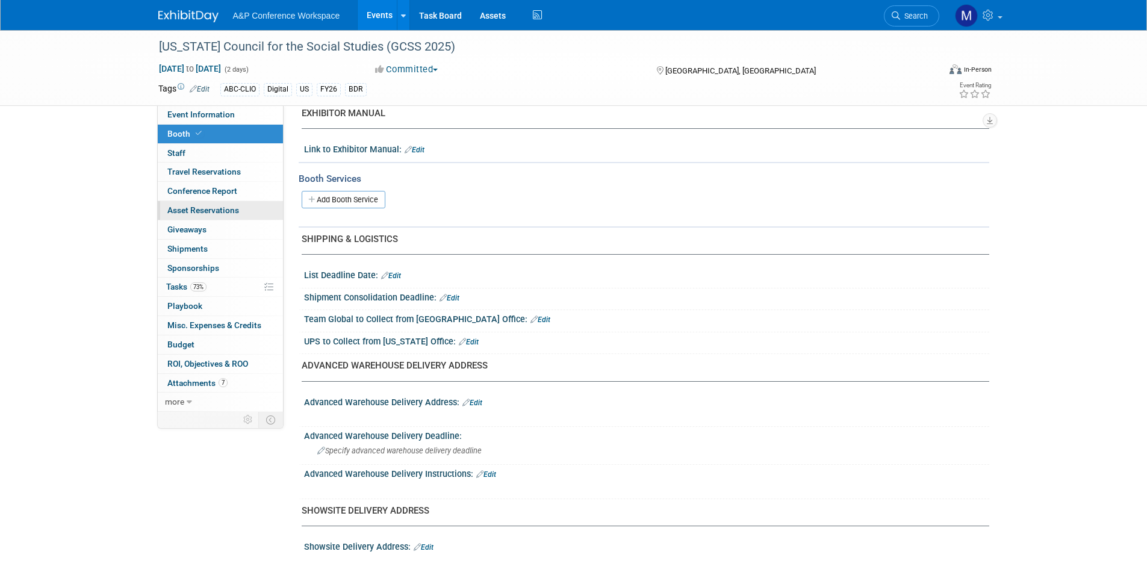
click at [220, 203] on link "0 Asset Reservations 0" at bounding box center [220, 210] width 125 height 19
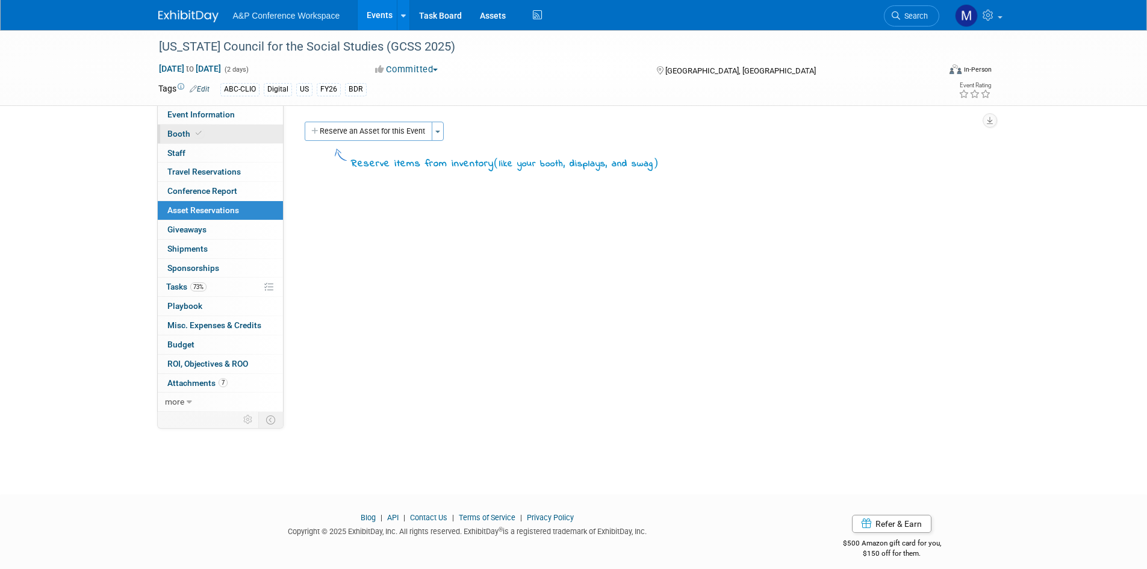
click at [191, 135] on span "Booth" at bounding box center [185, 134] width 37 height 10
select select "CLDC - Digital/BDR"
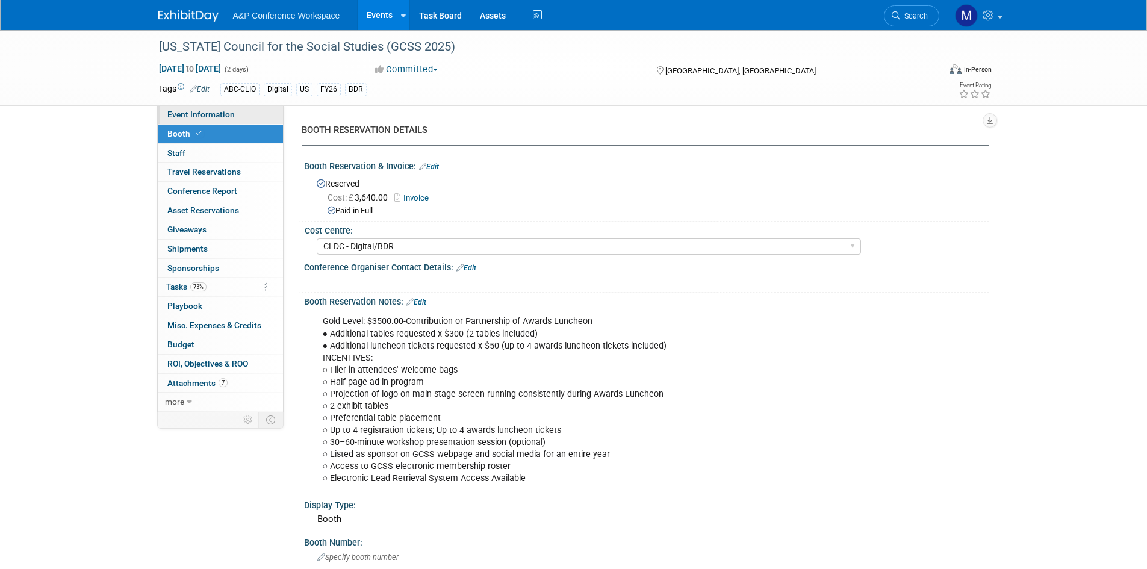
click at [220, 119] on link "Event Information" at bounding box center [220, 114] width 125 height 19
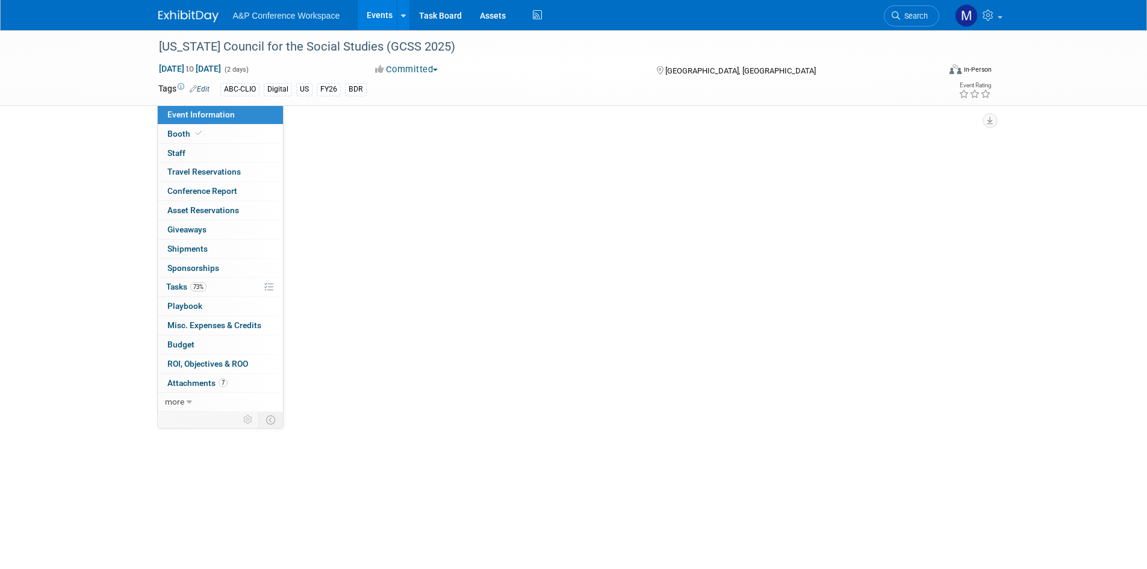
select select "Annual"
select select "Level 2"
select select "In-Person Booth"
select select "Schools"
select select "Bloomsbury Digital Resources"
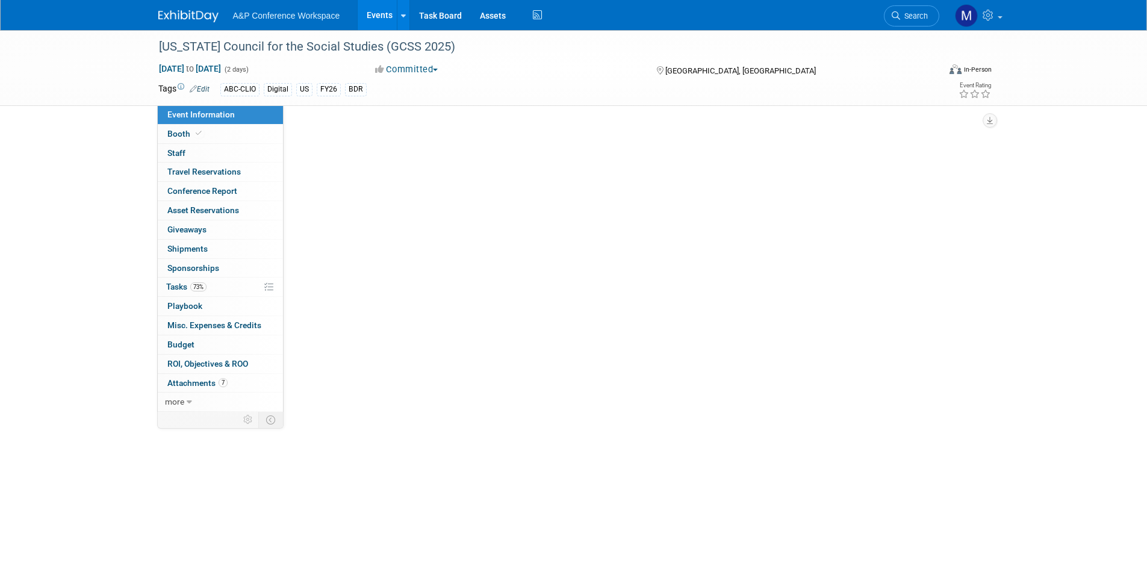
select select "[PERSON_NAME]"
select select "BDR Product Awareness and Trial Generation​"
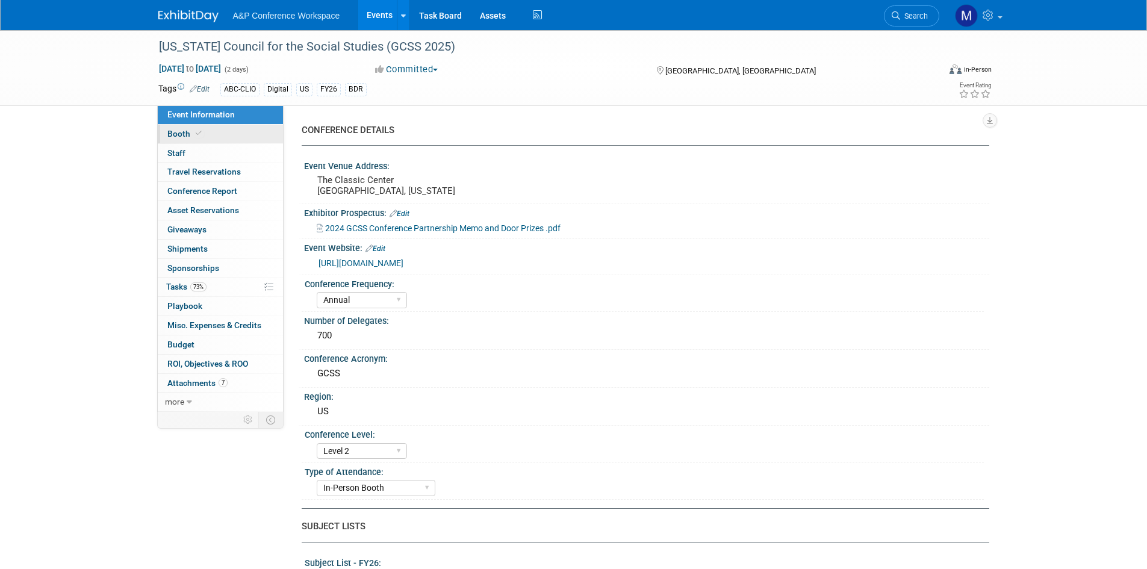
click at [219, 132] on link "Booth" at bounding box center [220, 134] width 125 height 19
select select "CLDC - Digital/BDR"
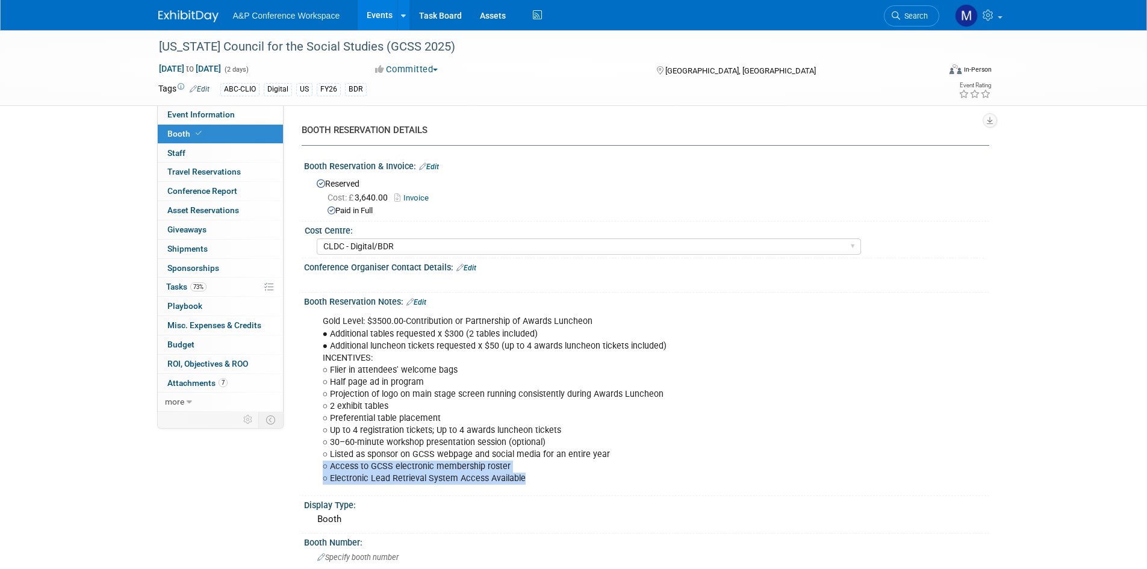
drag, startPoint x: 493, startPoint y: 474, endPoint x: 320, endPoint y: 464, distance: 173.1
click at [320, 464] on div "Gold Level: $3500.00-Contribution or Partnership of Awards Luncheon ● Additiona…" at bounding box center [585, 400] width 543 height 181
click at [423, 341] on div "Gold Level: $3500.00-Contribution or Partnership of Awards Luncheon ● Additiona…" at bounding box center [585, 400] width 543 height 181
click at [429, 343] on div "Gold Level: $3500.00-Contribution or Partnership of Awards Luncheon ● Additiona…" at bounding box center [585, 400] width 543 height 181
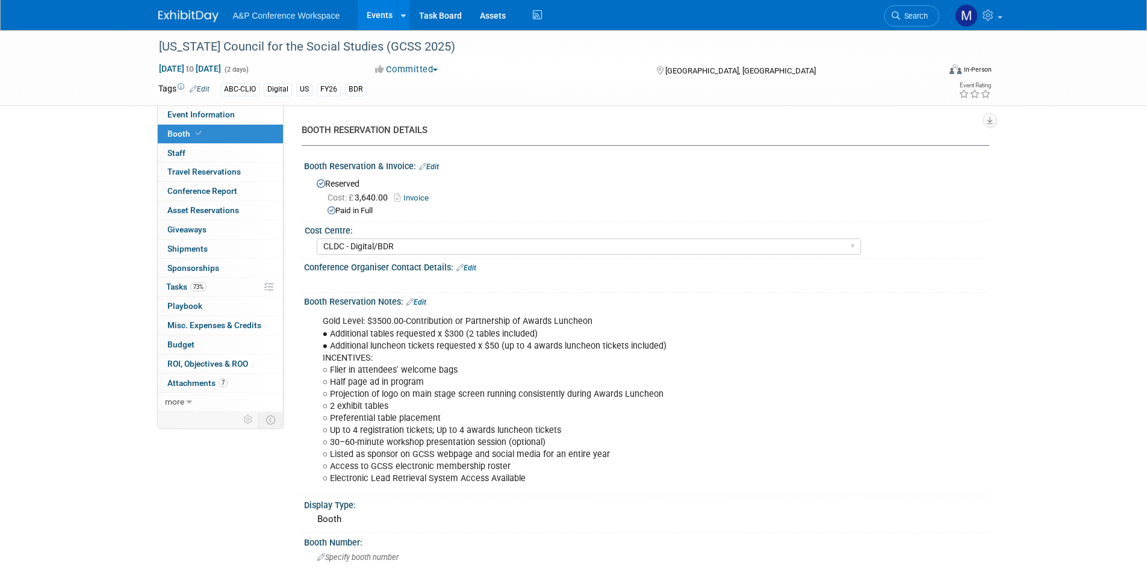
click at [523, 352] on div "Gold Level: $3500.00-Contribution or Partnership of Awards Luncheon ● Additiona…" at bounding box center [585, 400] width 543 height 181
click at [524, 338] on div "Gold Level: $3500.00-Contribution or Partnership of Awards Luncheon ● Additiona…" at bounding box center [585, 400] width 543 height 181
click at [422, 345] on div "Gold Level: $3500.00-Contribution or Partnership of Awards Luncheon ● Additiona…" at bounding box center [585, 400] width 543 height 181
click at [444, 343] on div "Gold Level: $3500.00-Contribution or Partnership of Awards Luncheon ● Additiona…" at bounding box center [585, 400] width 543 height 181
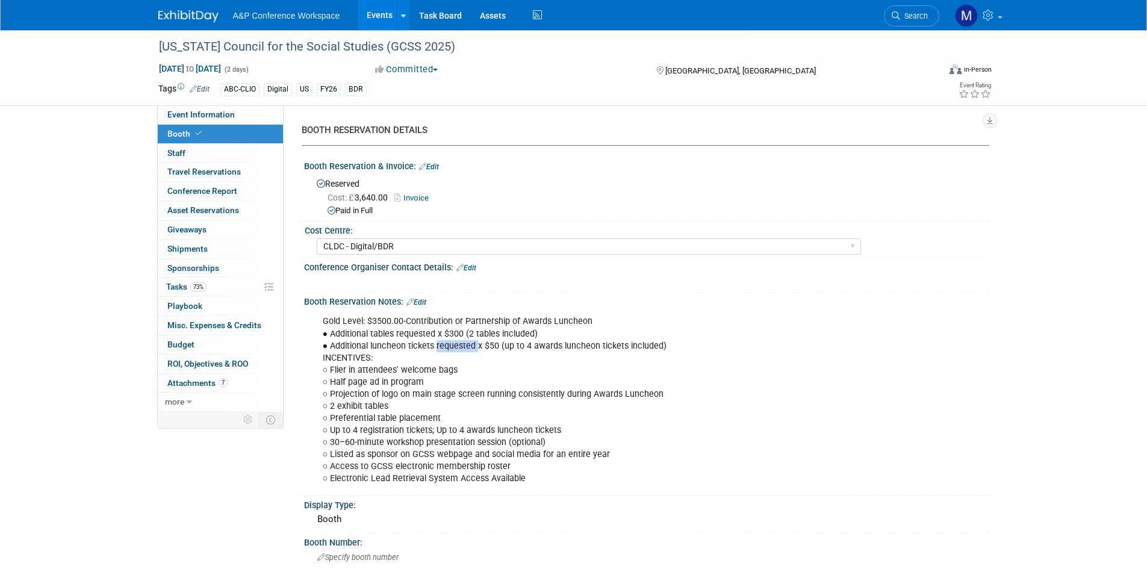
click at [444, 343] on div "Gold Level: $3500.00-Contribution or Partnership of Awards Luncheon ● Additiona…" at bounding box center [585, 400] width 543 height 181
copy div "● Additional luncheon tickets requested x $50 (up to 4 awards luncheon tickets …"
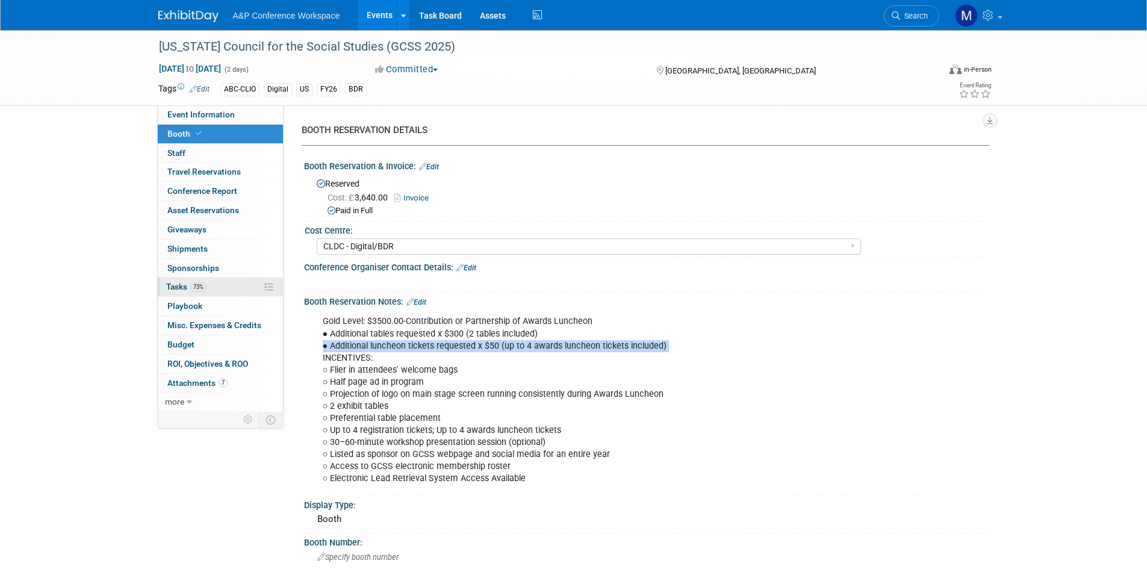
click at [183, 284] on span "Tasks 73%" at bounding box center [186, 287] width 40 height 10
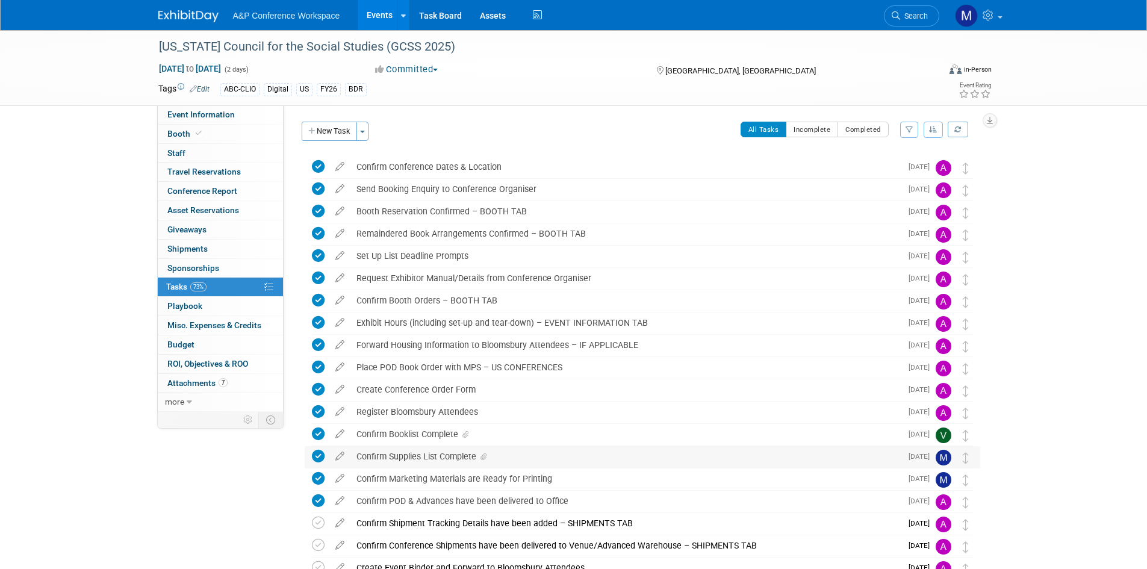
click at [436, 457] on div "Confirm Supplies List Complete" at bounding box center [625, 456] width 551 height 20
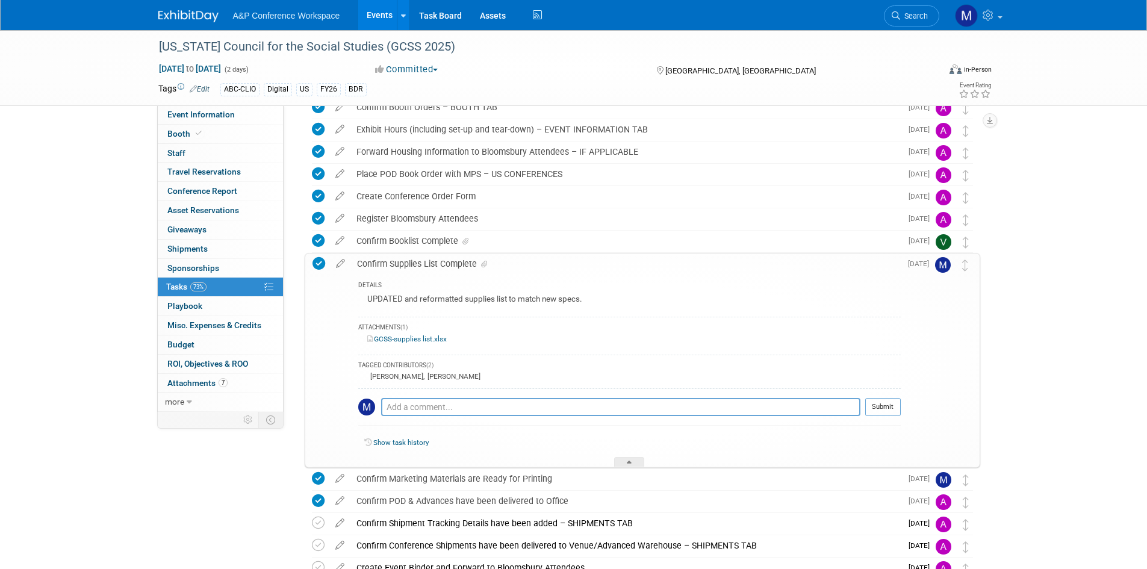
scroll to position [241, 0]
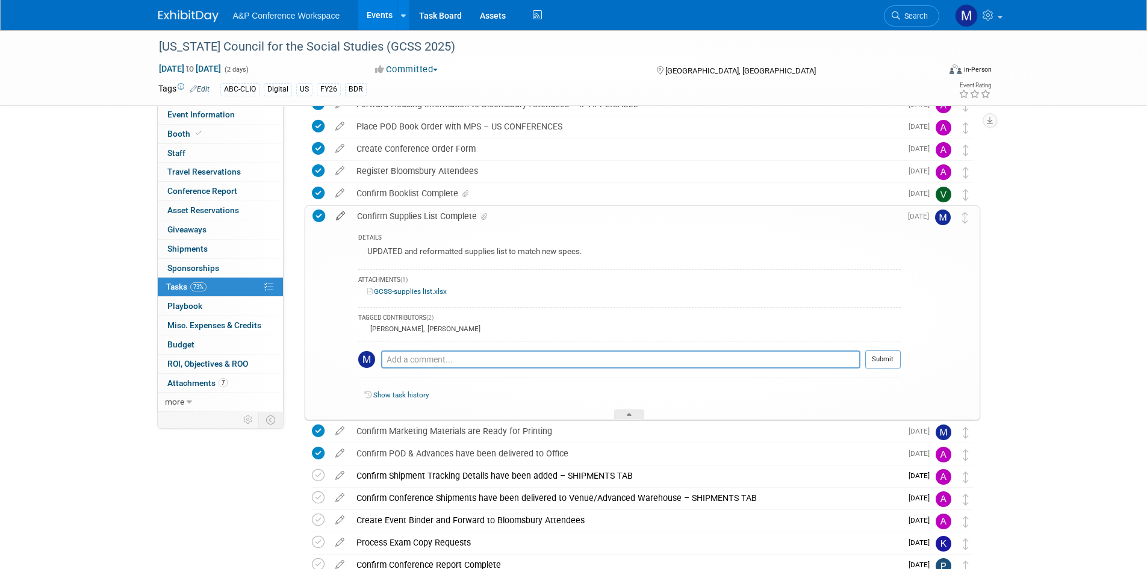
click at [338, 215] on icon at bounding box center [340, 213] width 21 height 15
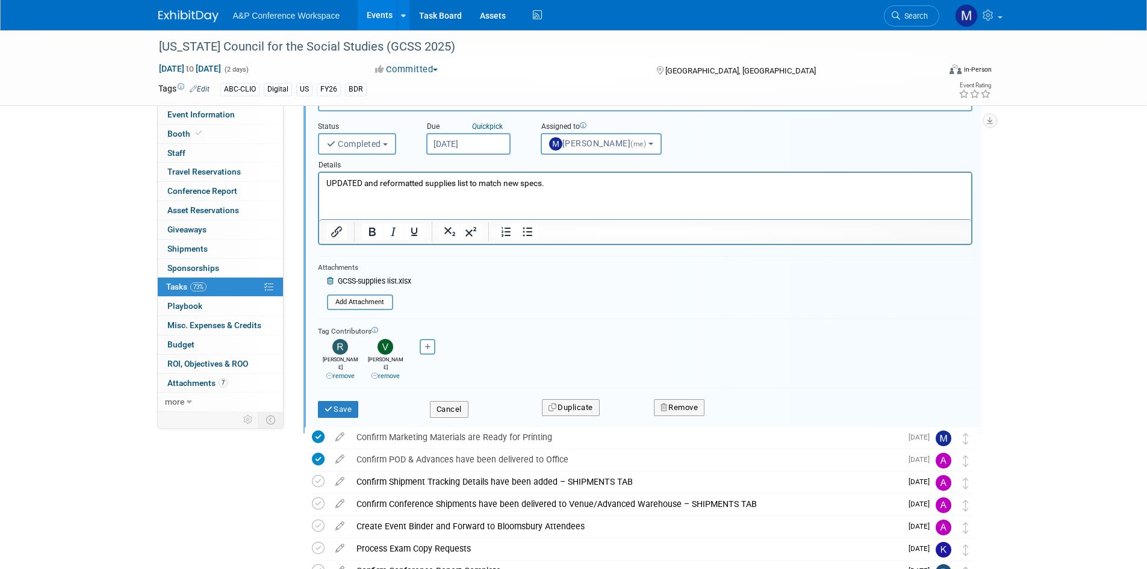
scroll to position [391, 0]
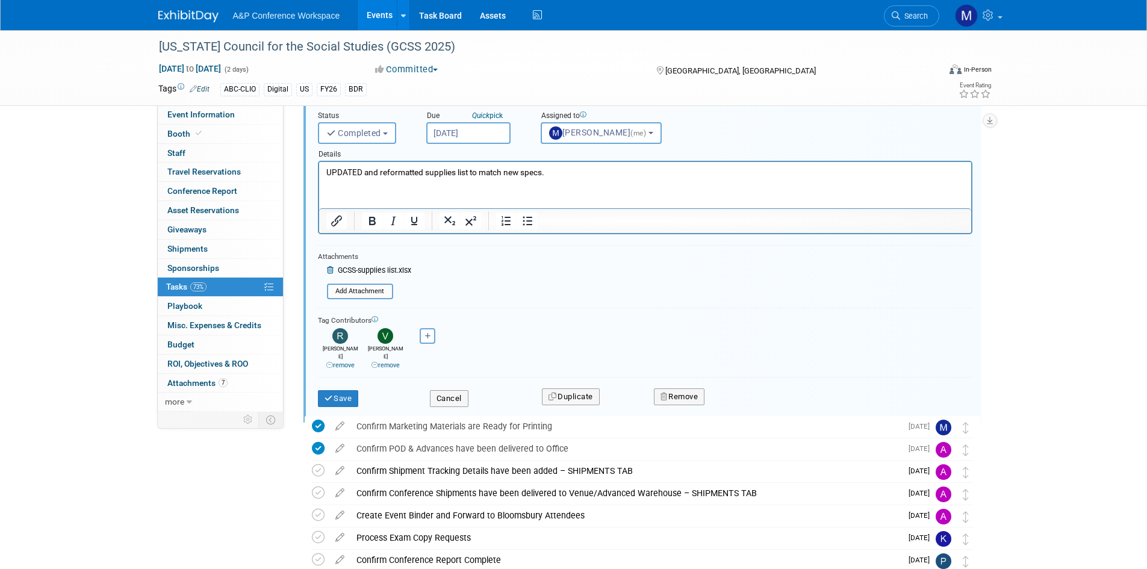
click at [329, 269] on icon at bounding box center [331, 270] width 9 height 7
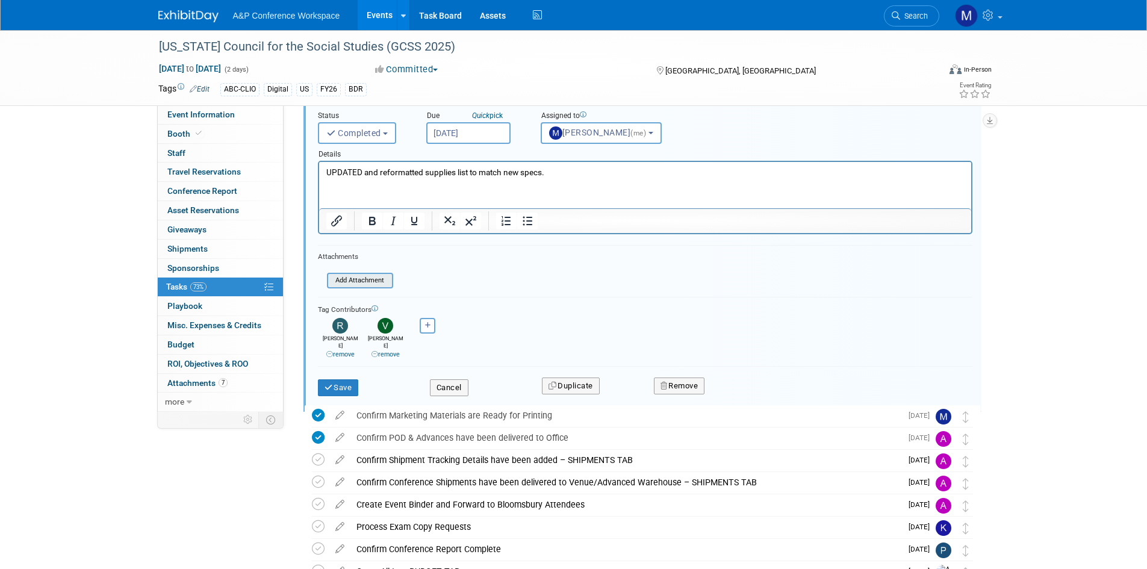
click at [358, 279] on input "file" at bounding box center [330, 280] width 123 height 13
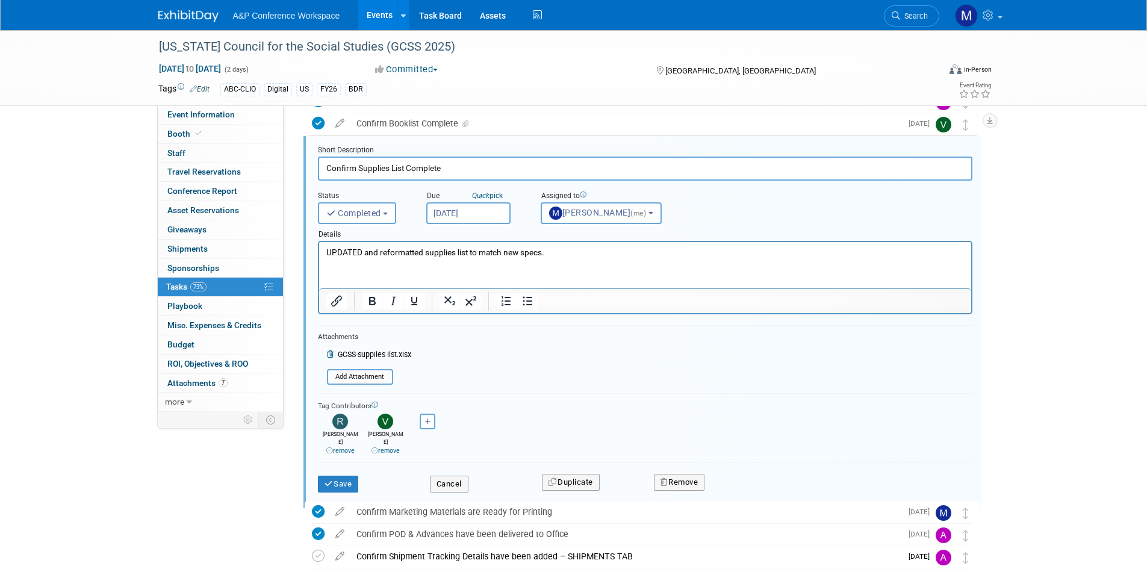
scroll to position [331, 0]
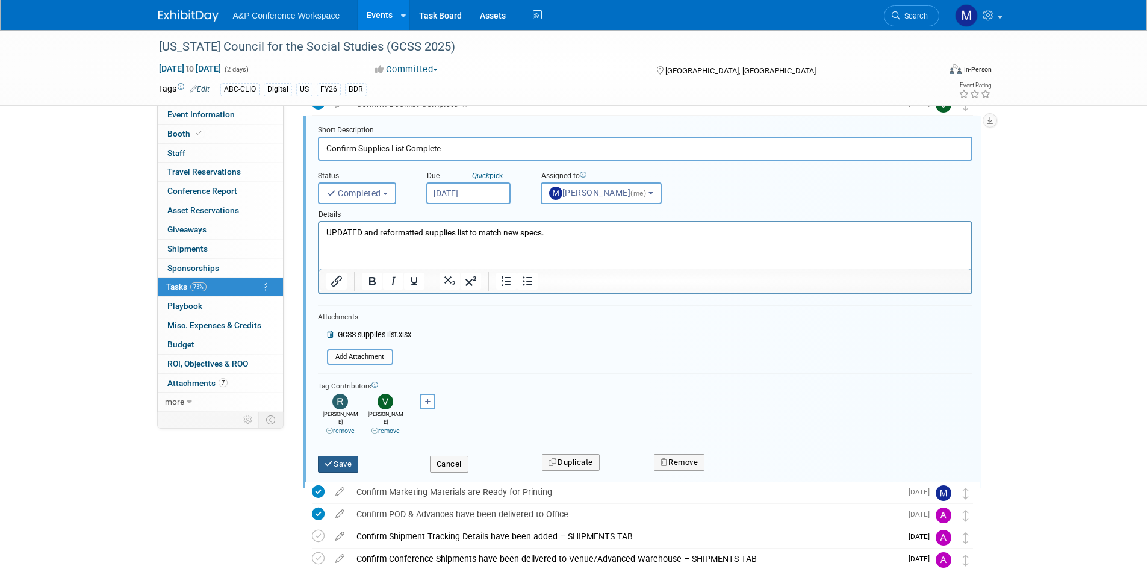
click at [340, 456] on button "Save" at bounding box center [338, 464] width 41 height 17
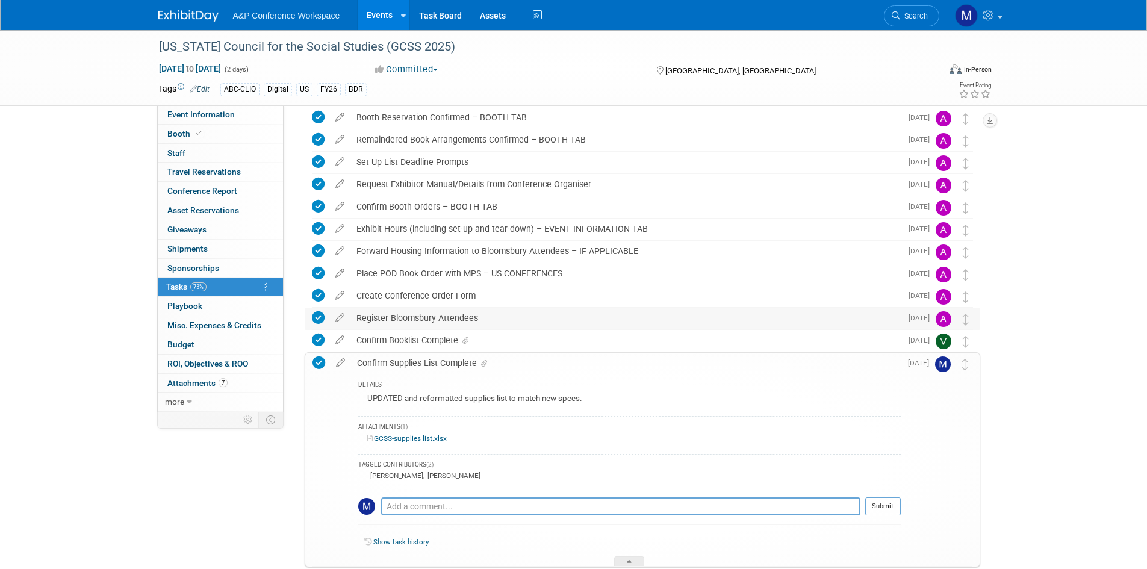
scroll to position [90, 0]
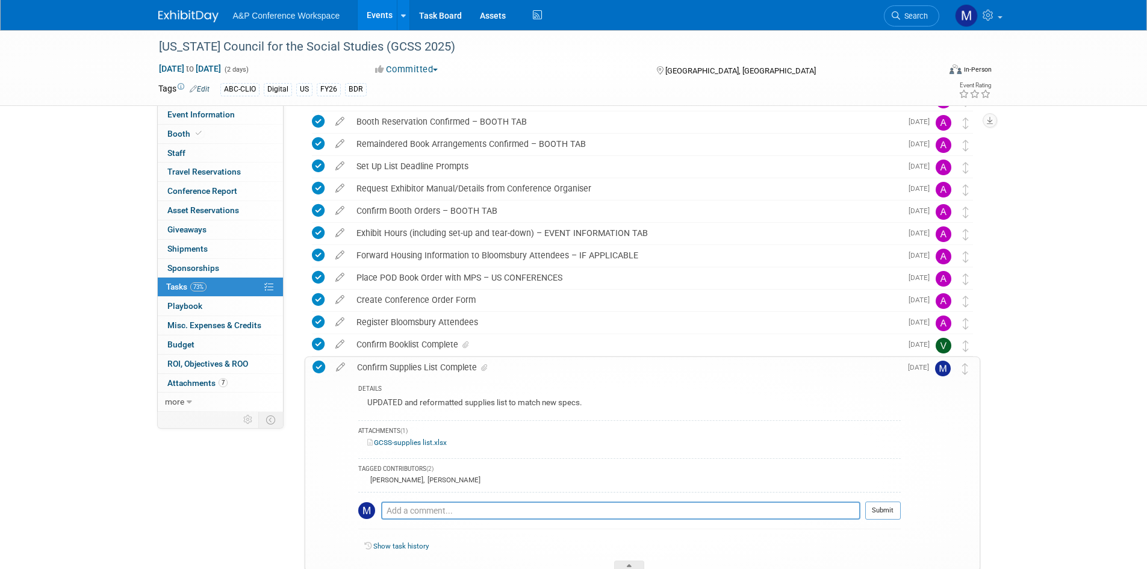
click at [308, 391] on div "Confirm Supplies List Complete DETAILS UPDATED and reformatted supplies list to…" at bounding box center [643, 463] width 676 height 215
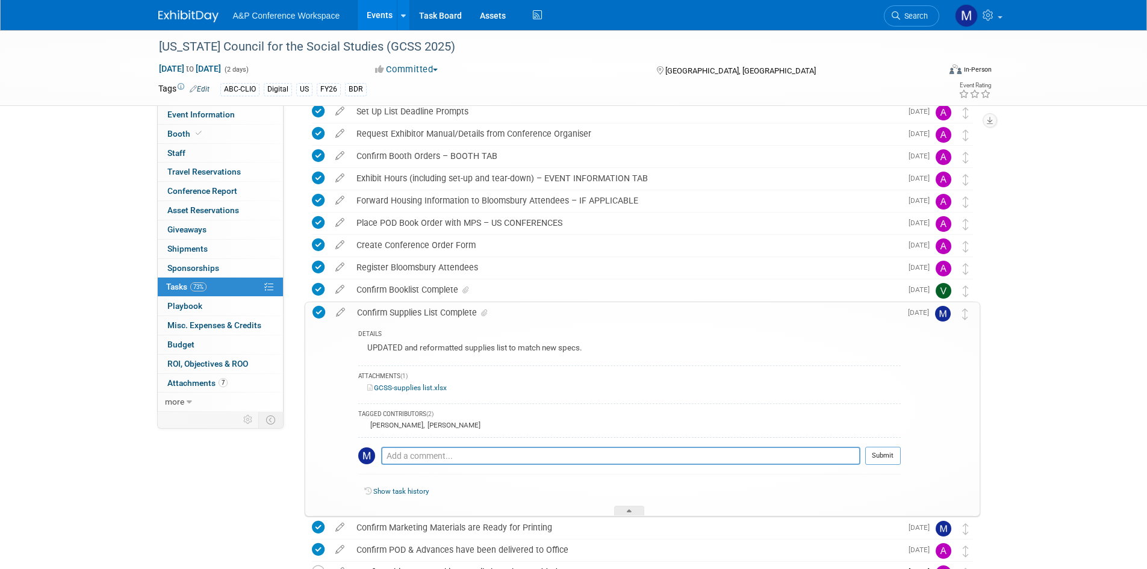
scroll to position [210, 0]
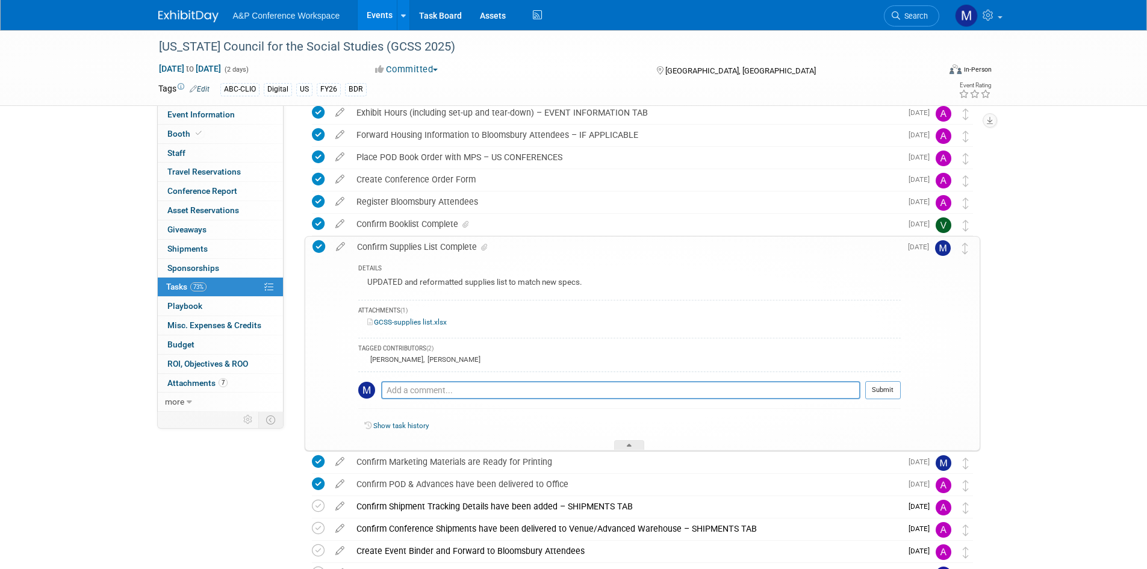
click at [620, 446] on div at bounding box center [629, 445] width 30 height 10
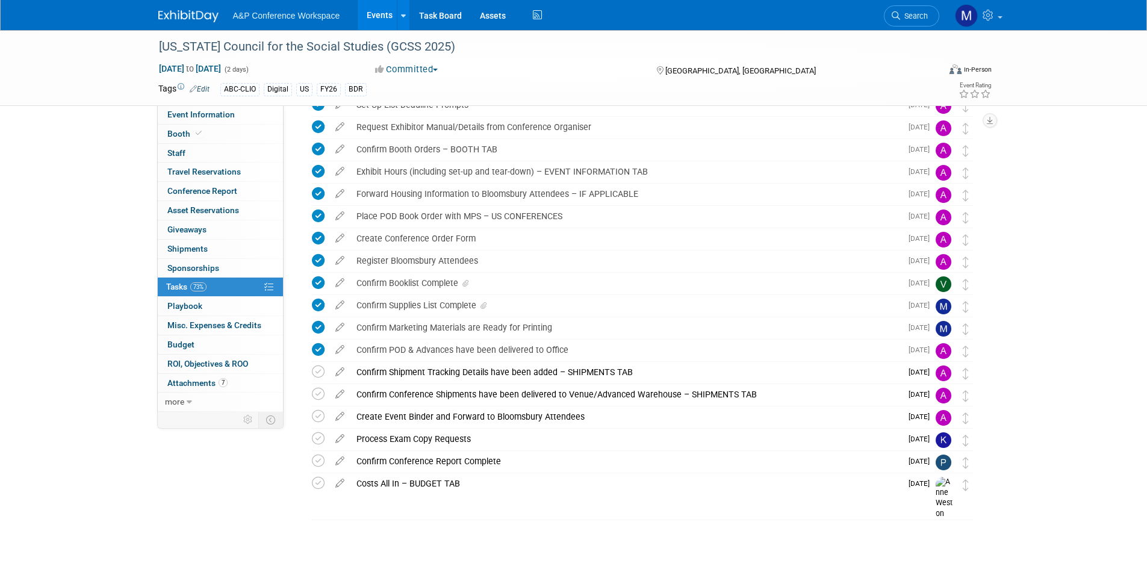
scroll to position [151, 0]
click at [216, 133] on link "Booth" at bounding box center [220, 134] width 125 height 19
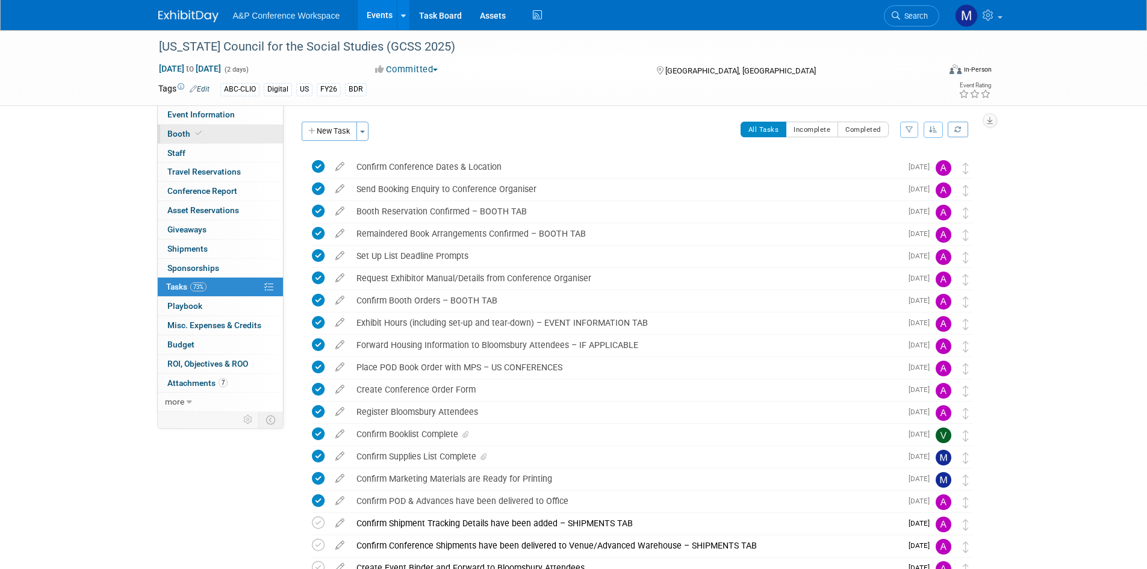
select select "CLDC - Digital/BDR"
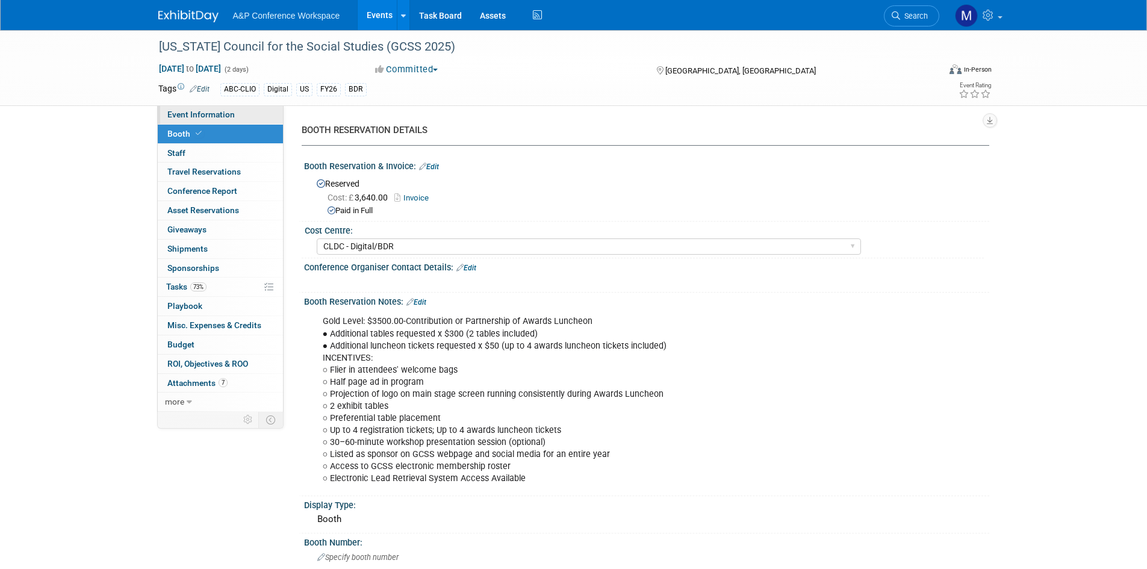
click at [212, 119] on link "Event Information" at bounding box center [220, 114] width 125 height 19
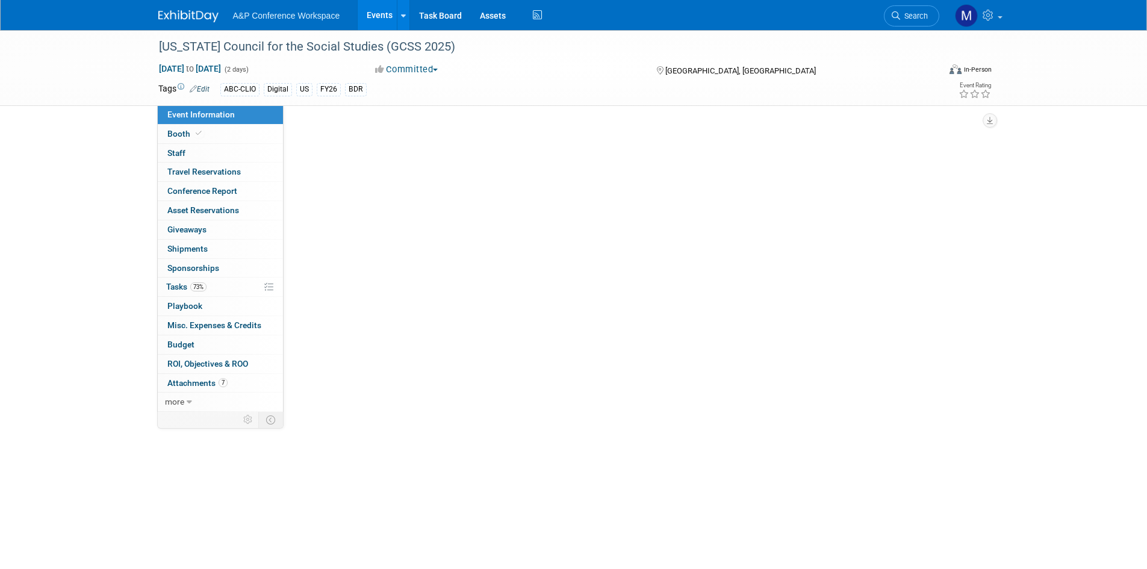
select select "Annual"
select select "Level 2"
select select "In-Person Booth"
select select "Schools"
select select "Bloomsbury Digital Resources"
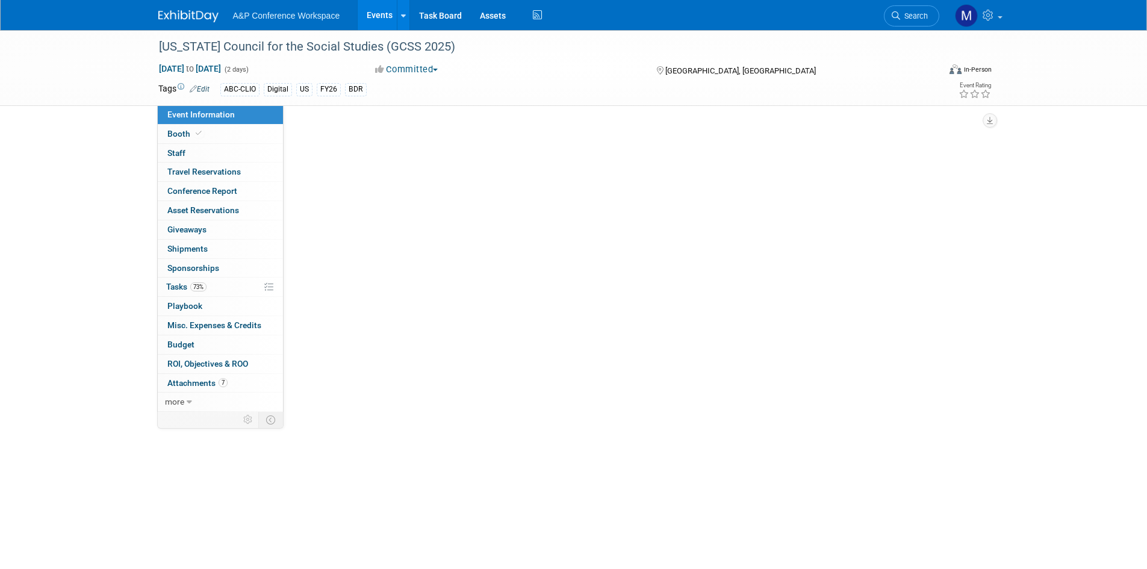
select select "[PERSON_NAME]"
select select "BDR Product Awareness and Trial Generation​"
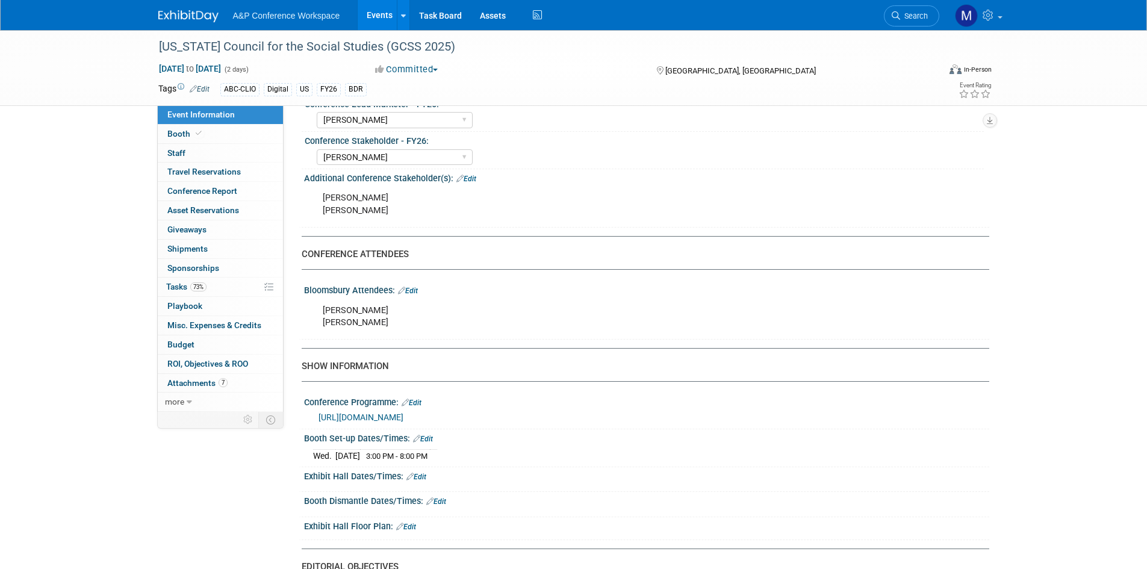
scroll to position [723, 0]
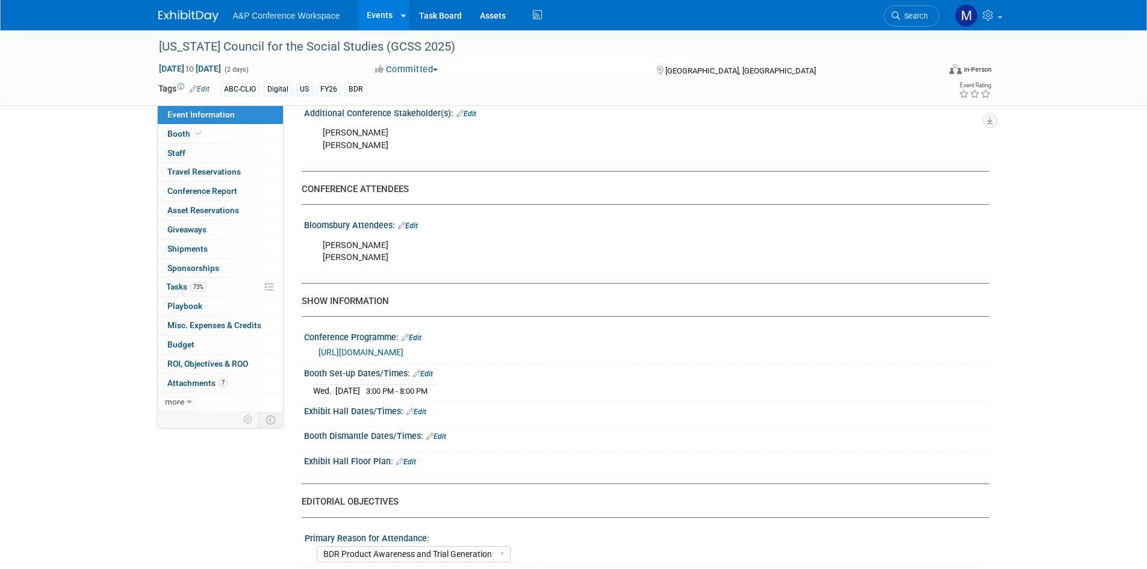
click at [403, 347] on link "https://docs.google.com/document/d/1_CGh8GmMbJk7-PJRQIRxTChAFtqhqMjD/edit" at bounding box center [361, 352] width 85 height 10
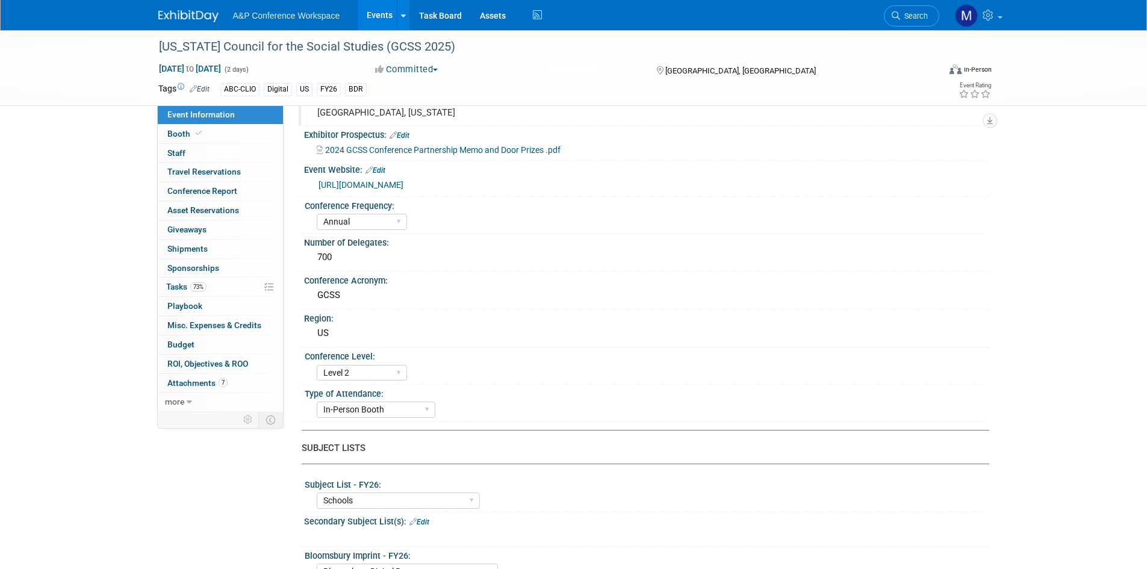
scroll to position [0, 0]
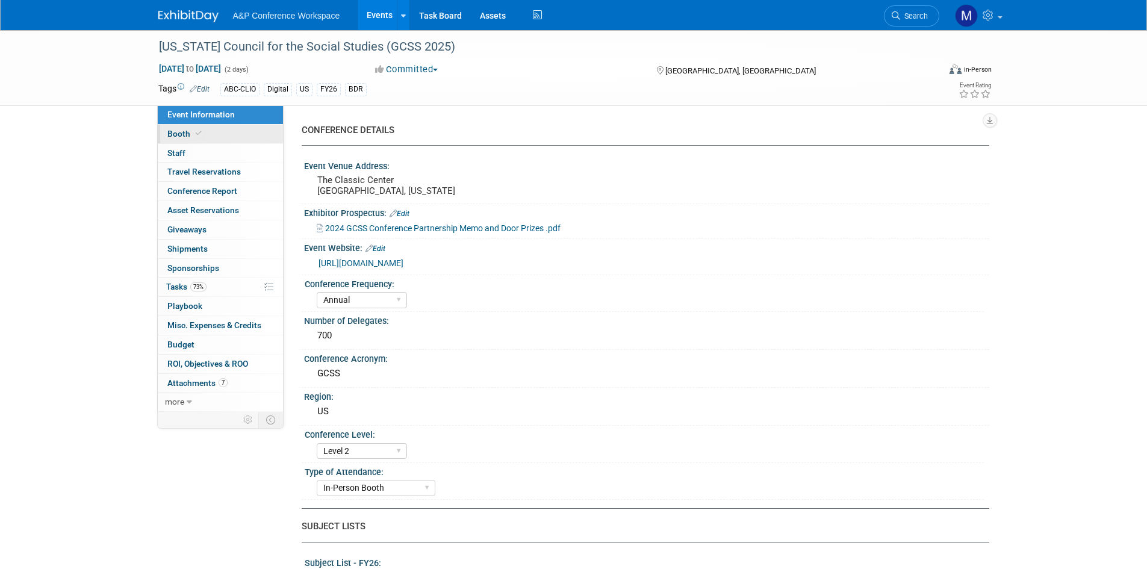
click at [186, 129] on span "Booth" at bounding box center [185, 134] width 37 height 10
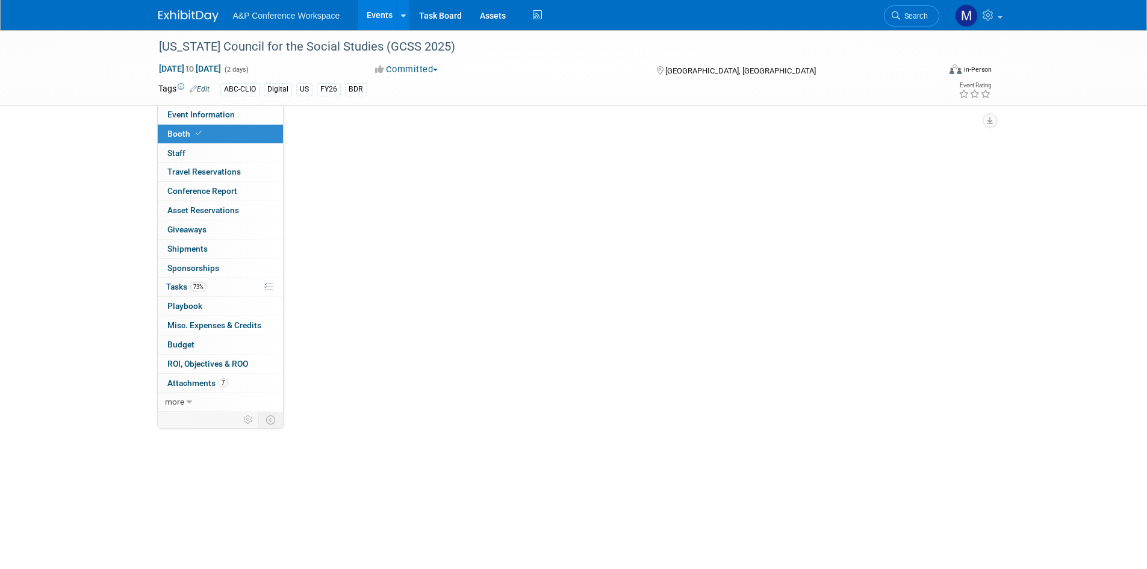
select select "CLDC - Digital/BDR"
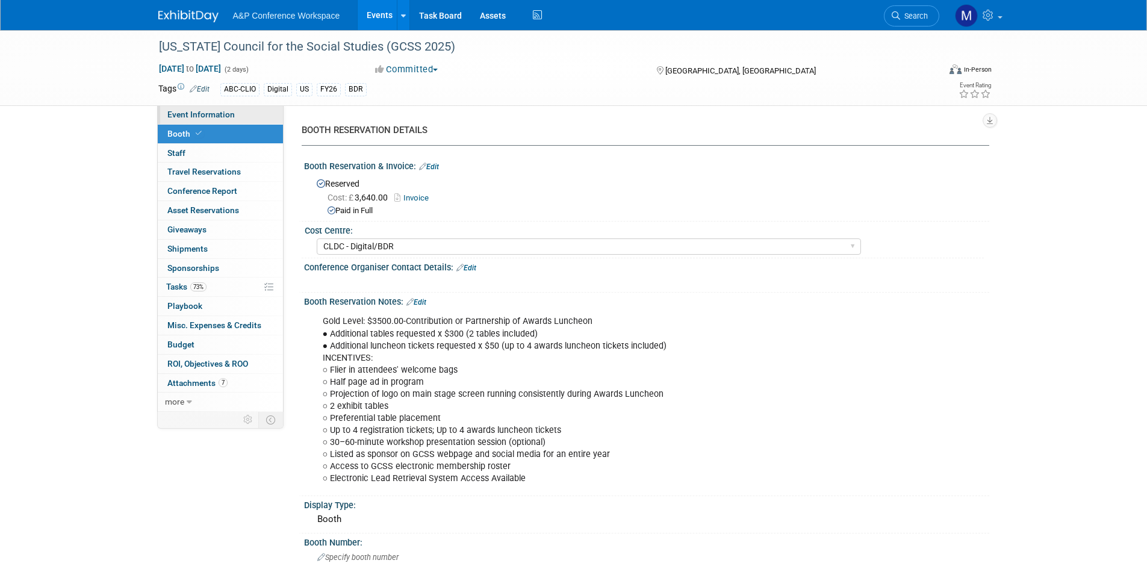
click at [207, 112] on span "Event Information" at bounding box center [200, 115] width 67 height 10
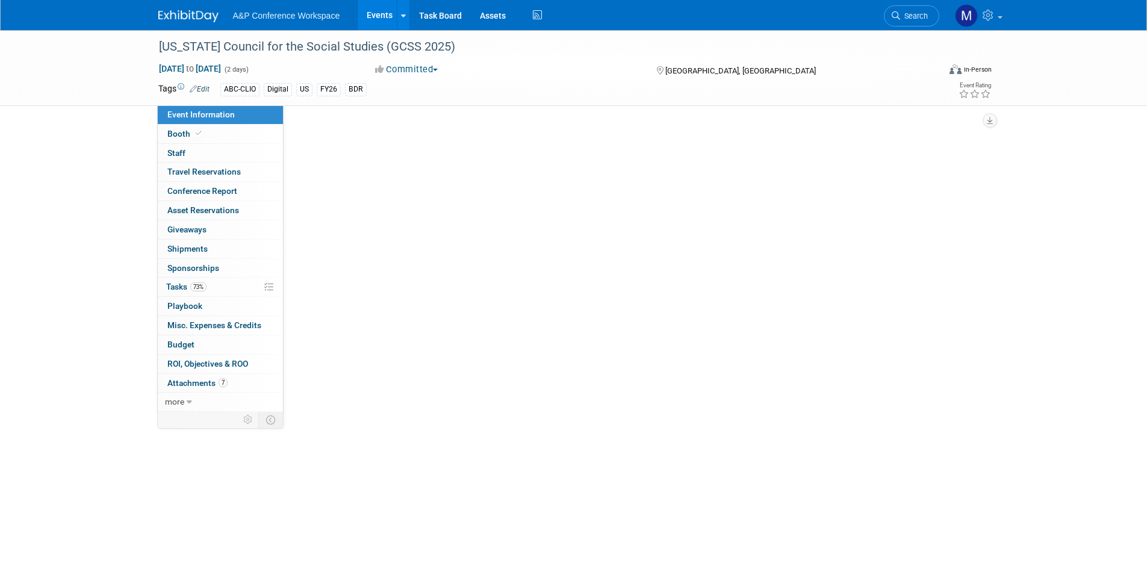
select select "Annual"
select select "Level 2"
select select "In-Person Booth"
select select "Schools"
select select "Bloomsbury Digital Resources"
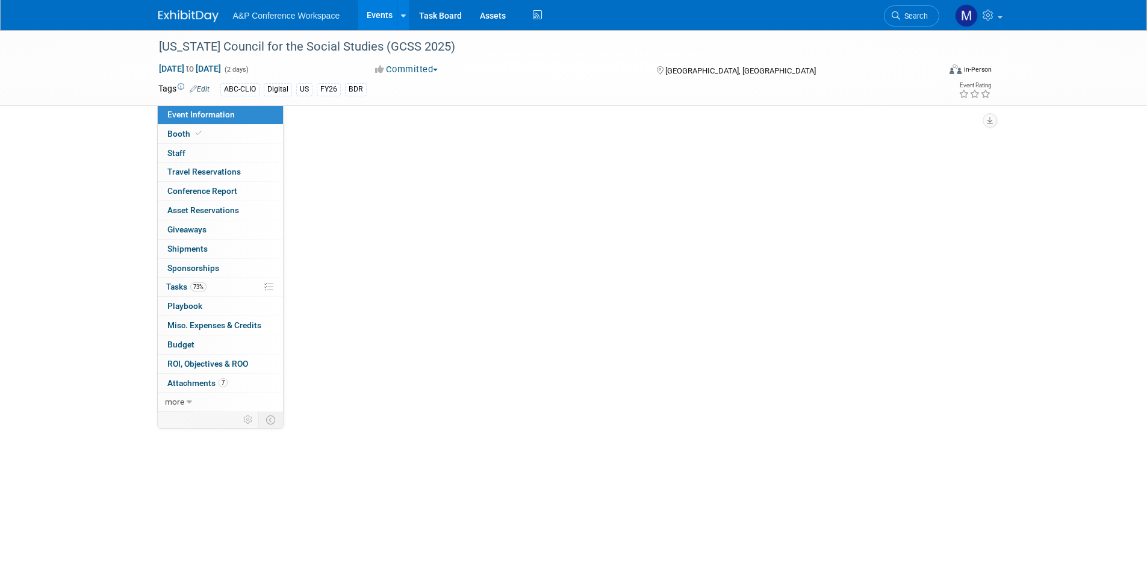
select select "[PERSON_NAME]"
select select "BDR Product Awareness and Trial Generation​"
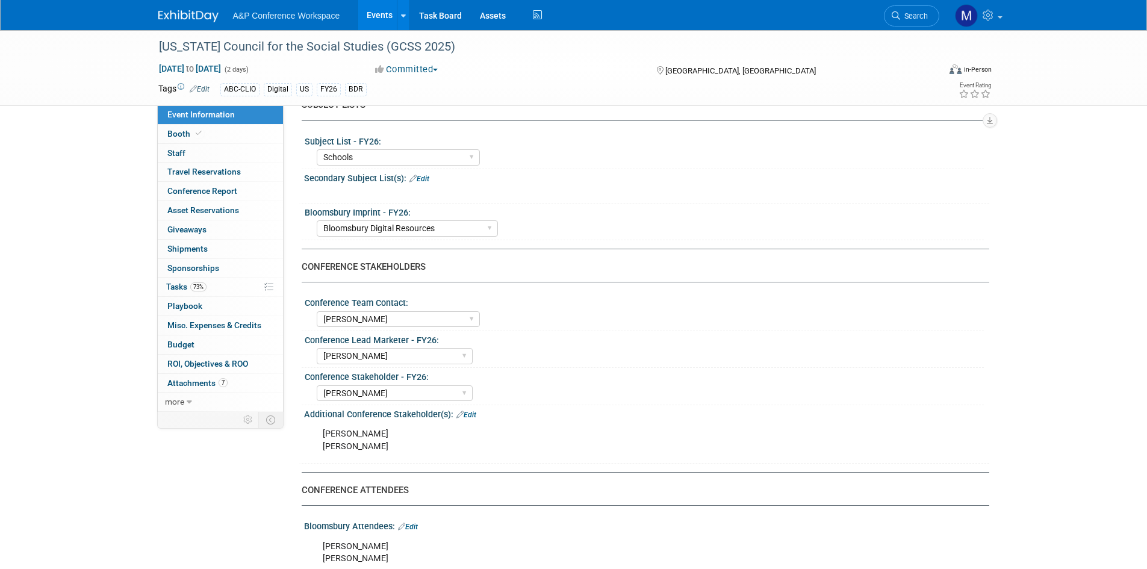
scroll to position [602, 0]
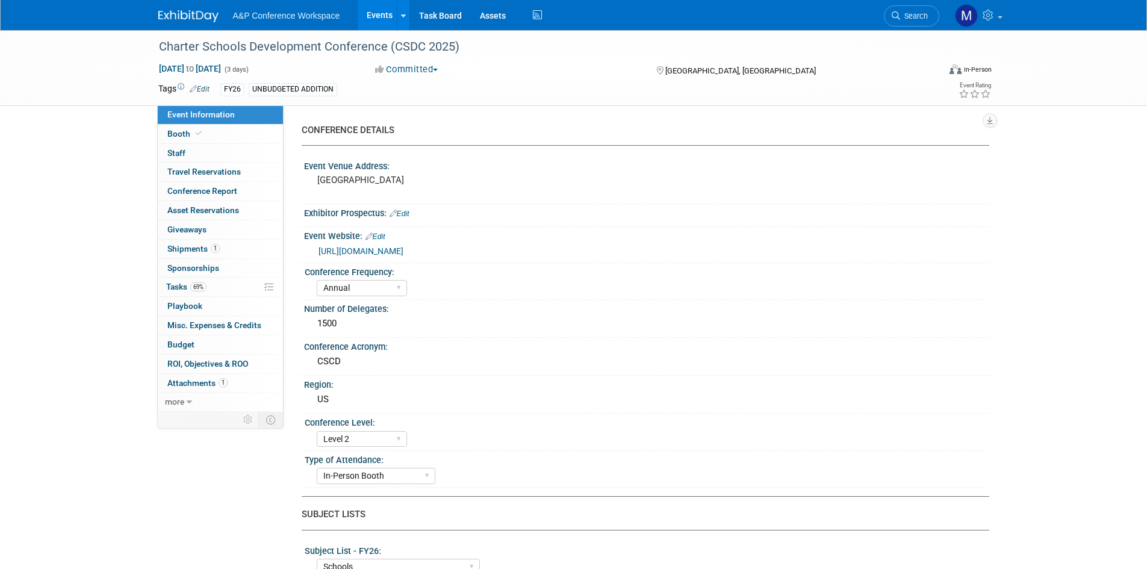
select select "Annual"
select select "Level 2"
select select "In-Person Booth"
select select "Schools"
select select "Bloomsbury Digital Resources"
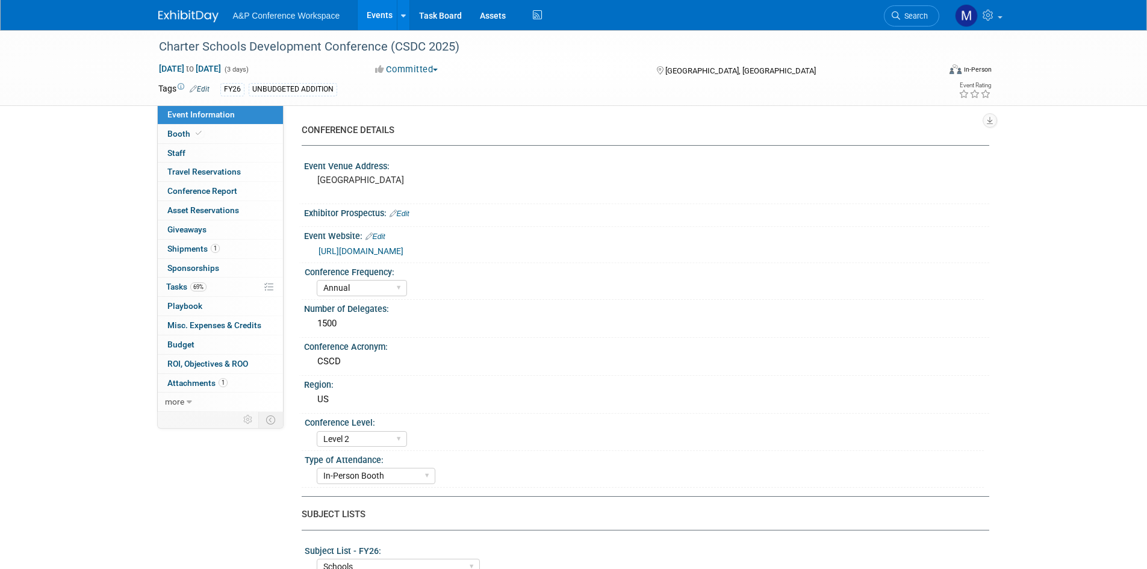
select select "[PERSON_NAME]"
select select "BDR Product Awareness and Trial Generation​"
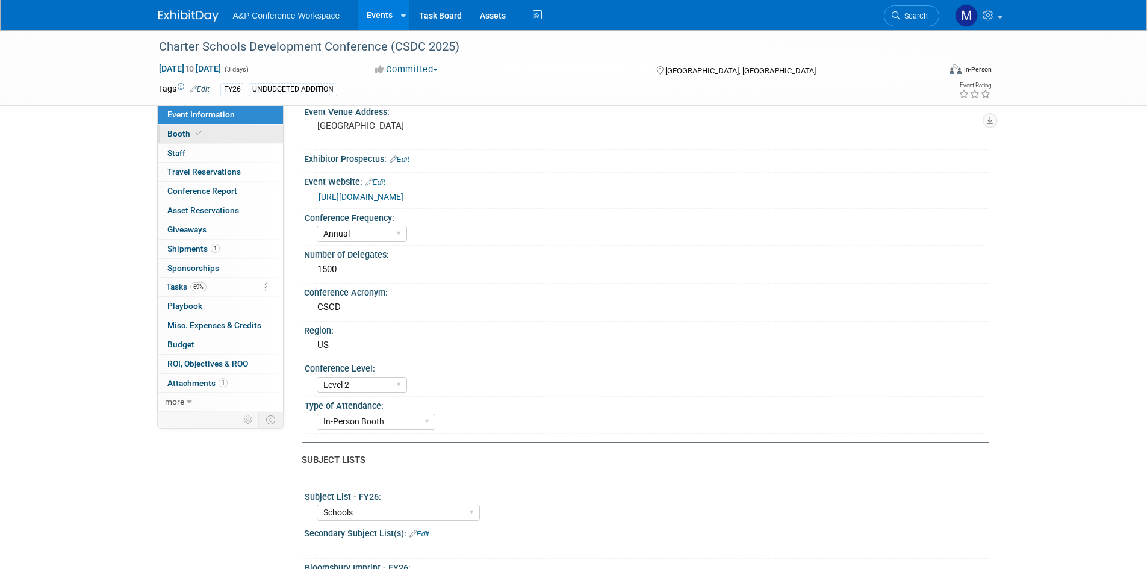
scroll to position [37, 0]
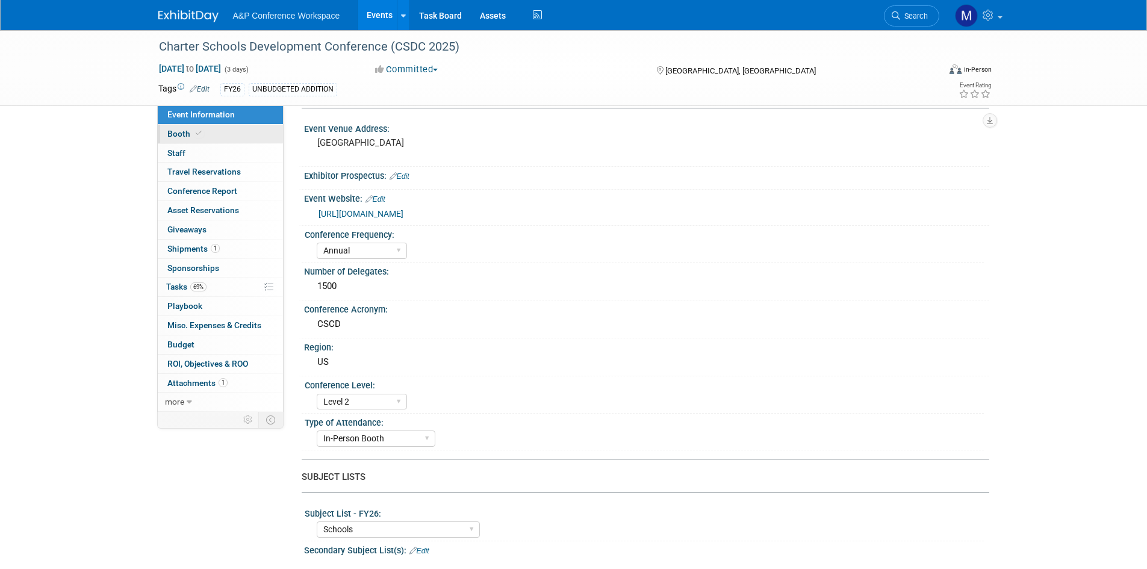
click at [213, 131] on link "Booth" at bounding box center [220, 134] width 125 height 19
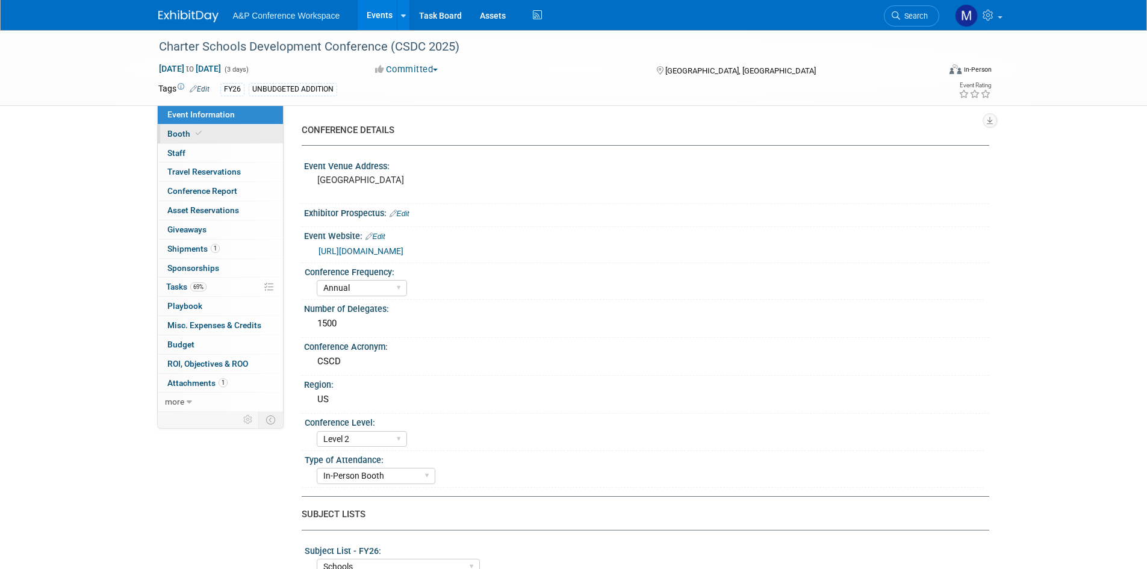
select select "CLDC - Digital/BDR"
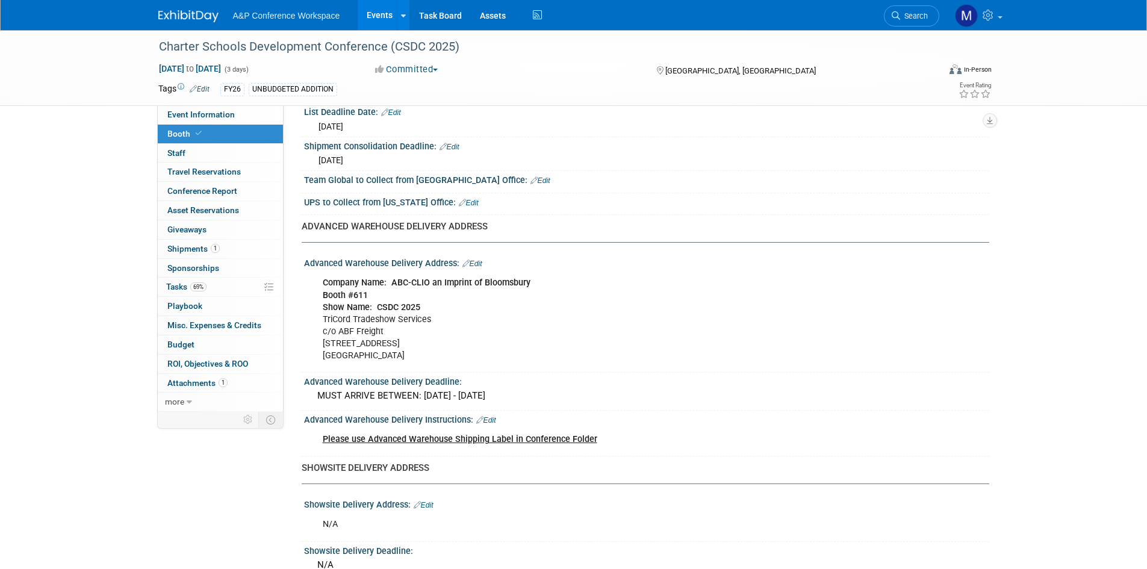
scroll to position [963, 0]
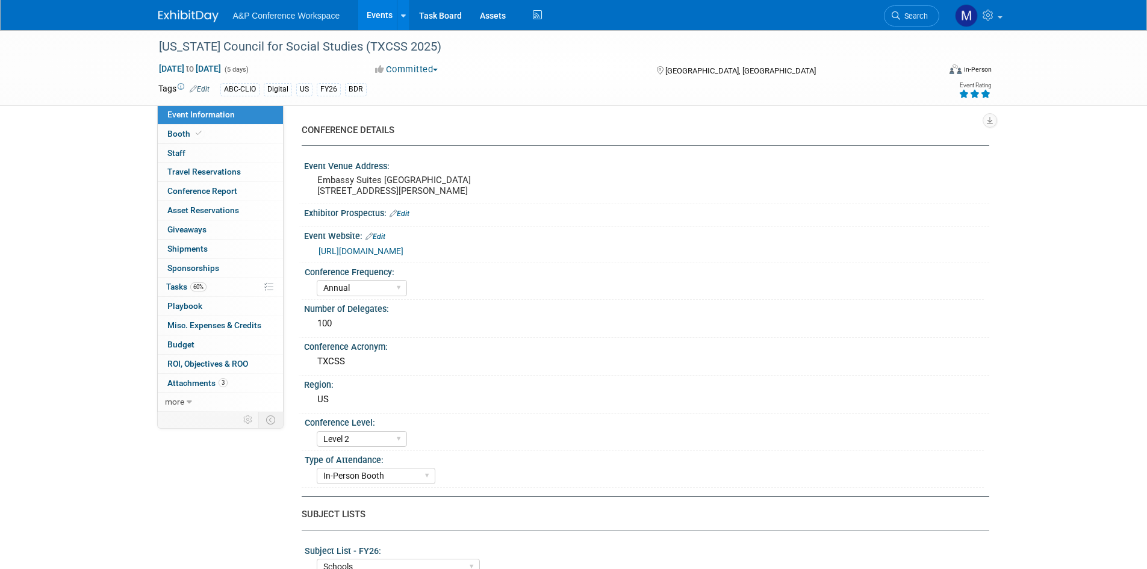
select select "Annual"
select select "Level 2"
select select "In-Person Booth"
select select "Schools"
select select "Bloomsbury Digital Resources"
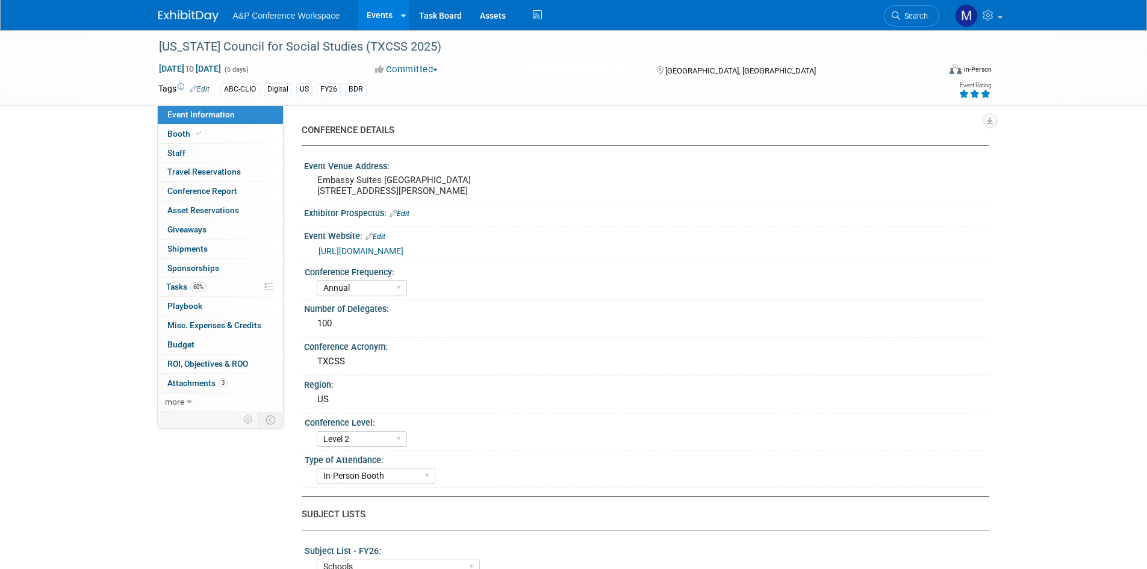
select select "[PERSON_NAME]"
select select "BDR Product Awareness and Trial Generation​"
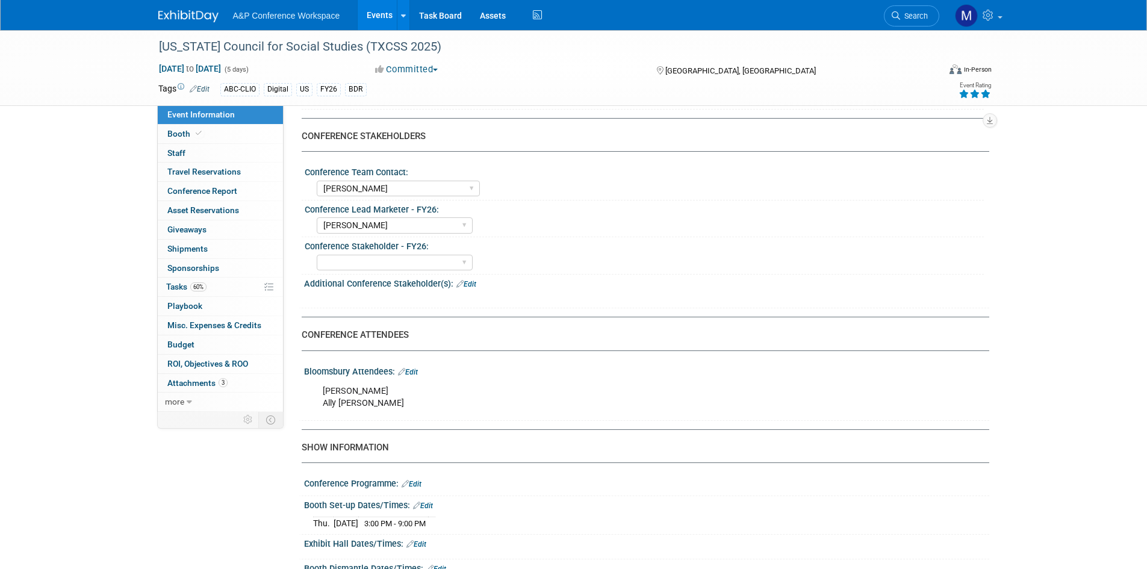
scroll to position [382, 0]
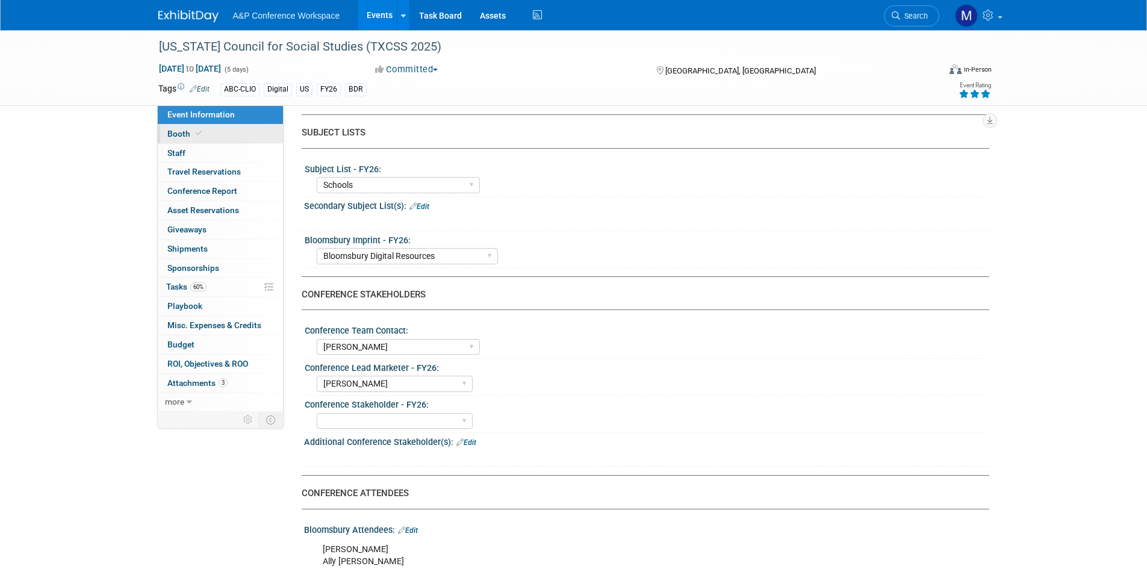
click at [234, 136] on link "Booth" at bounding box center [220, 134] width 125 height 19
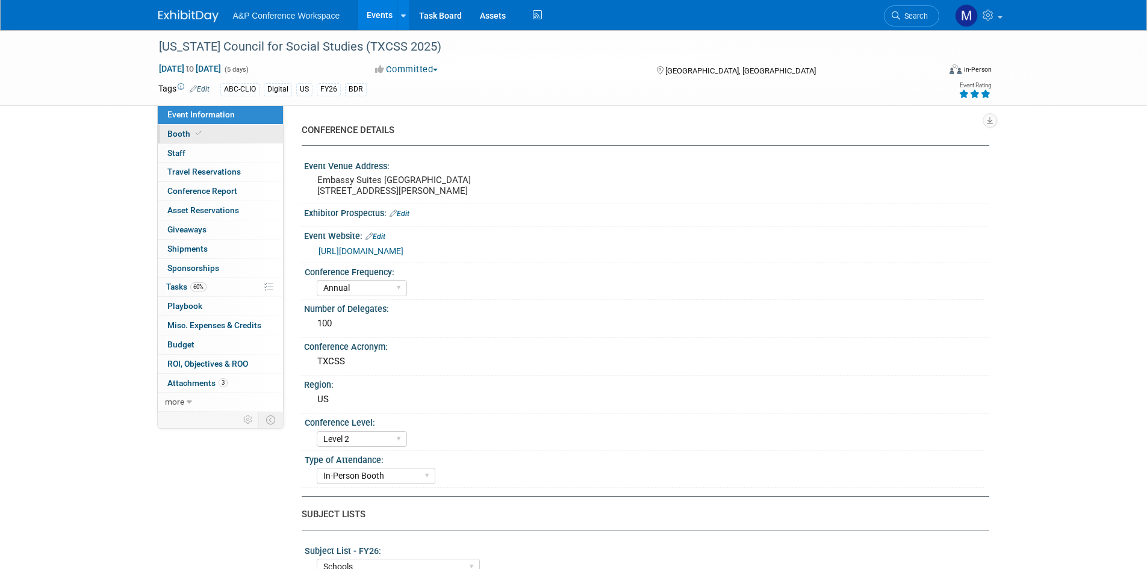
select select "CLDC - Digital/BDR"
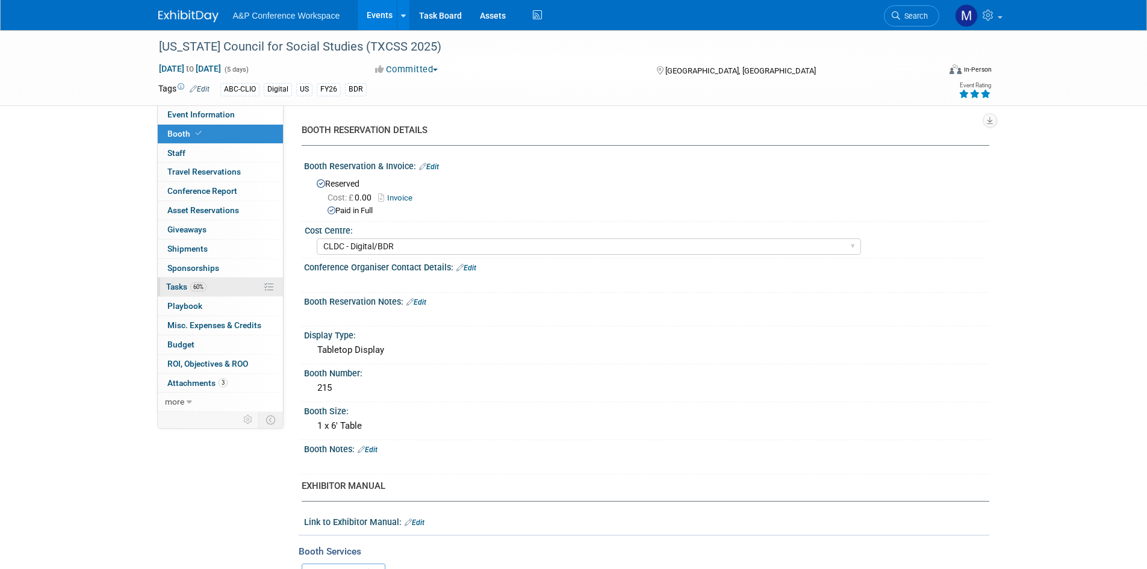
click at [216, 285] on link "60% Tasks 60%" at bounding box center [220, 287] width 125 height 19
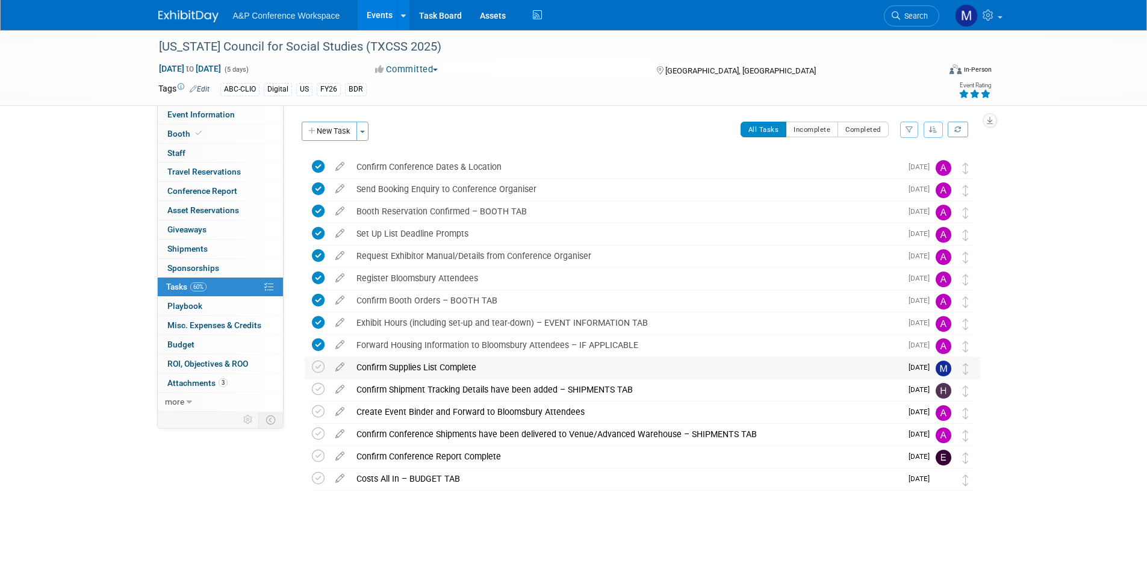
click at [380, 369] on div "Confirm Supplies List Complete" at bounding box center [625, 367] width 551 height 20
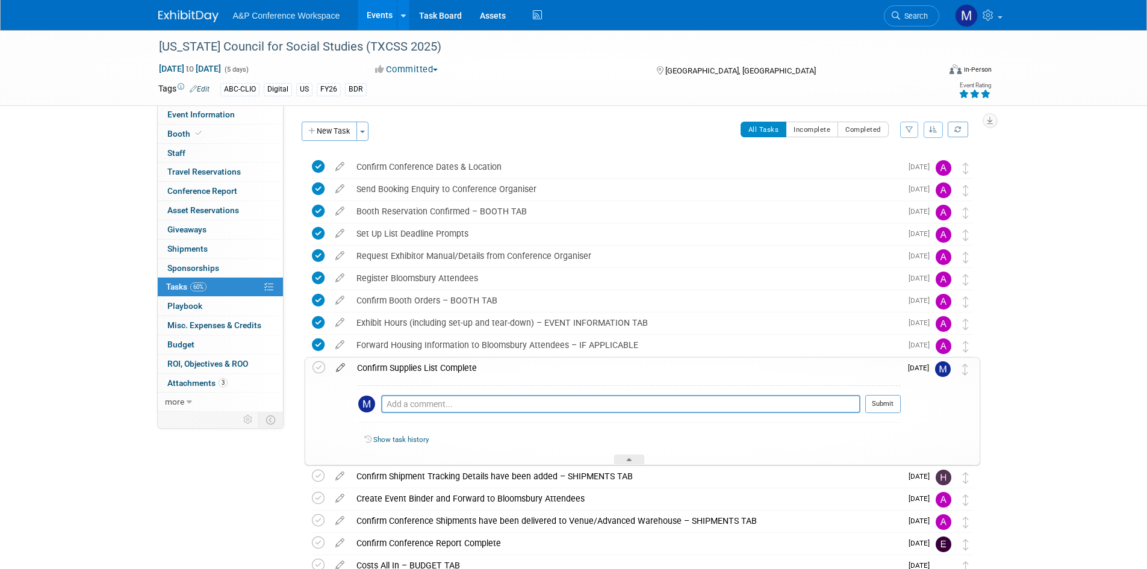
click at [340, 370] on icon at bounding box center [340, 365] width 21 height 15
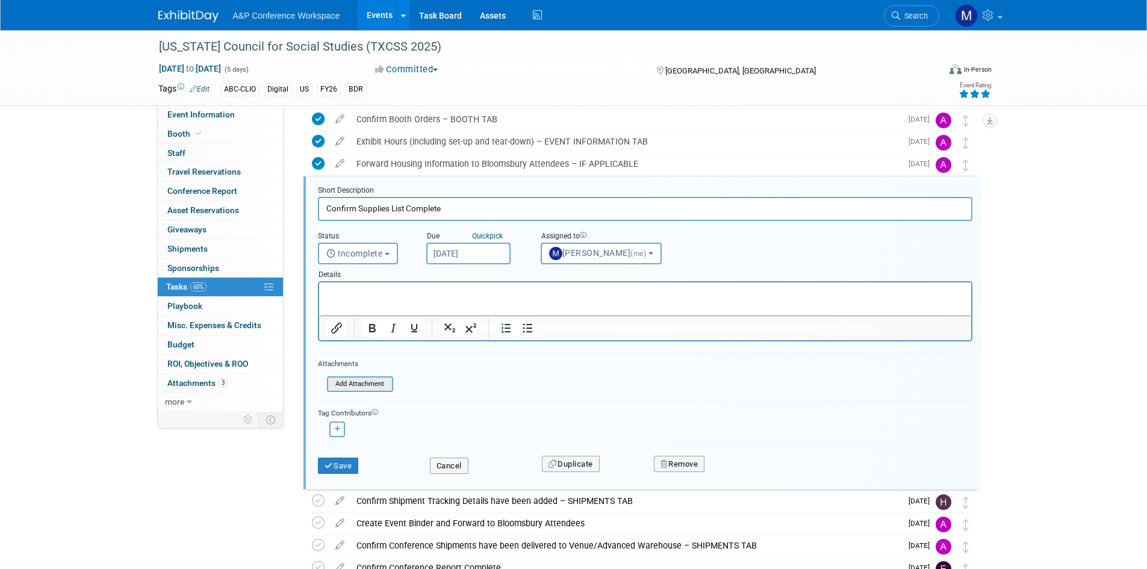
click at [366, 386] on input "file" at bounding box center [330, 384] width 123 height 13
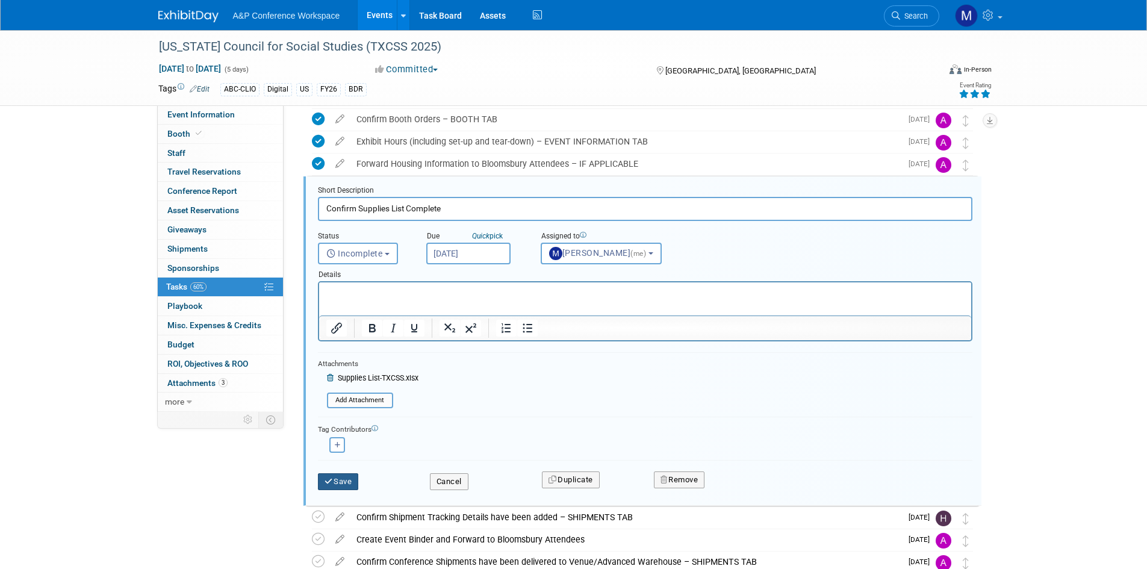
click at [346, 482] on button "Save" at bounding box center [338, 481] width 41 height 17
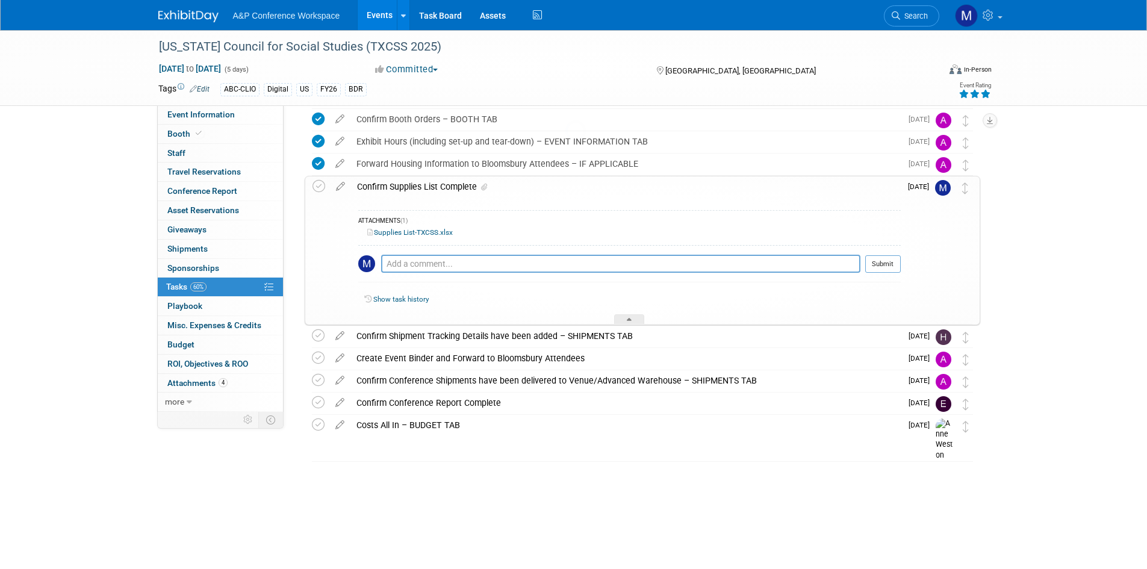
scroll to position [123, 0]
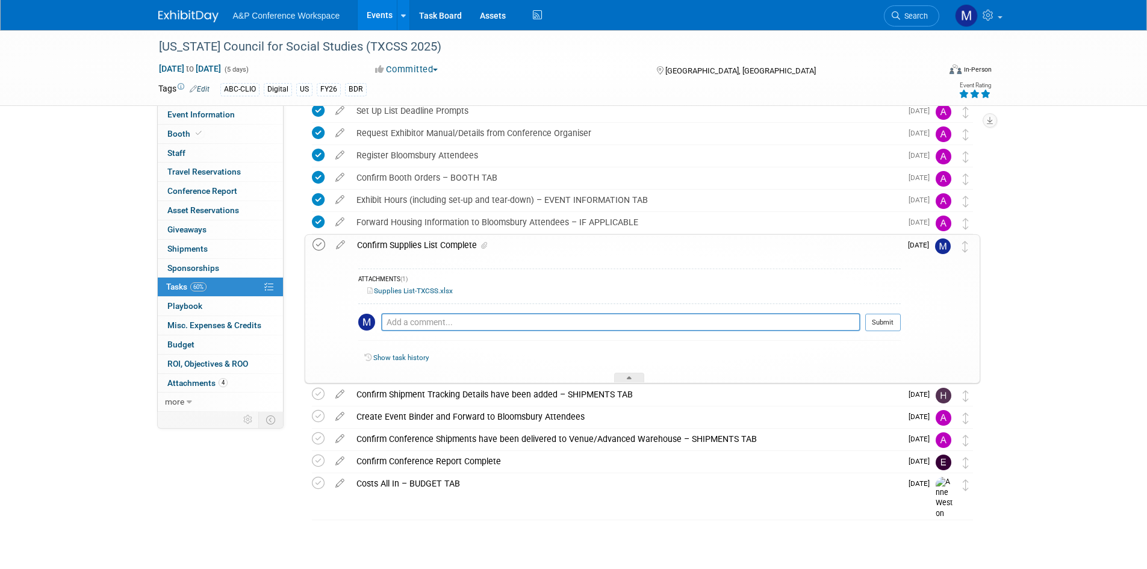
click at [320, 248] on icon at bounding box center [319, 244] width 13 height 13
click at [630, 375] on div at bounding box center [629, 378] width 30 height 10
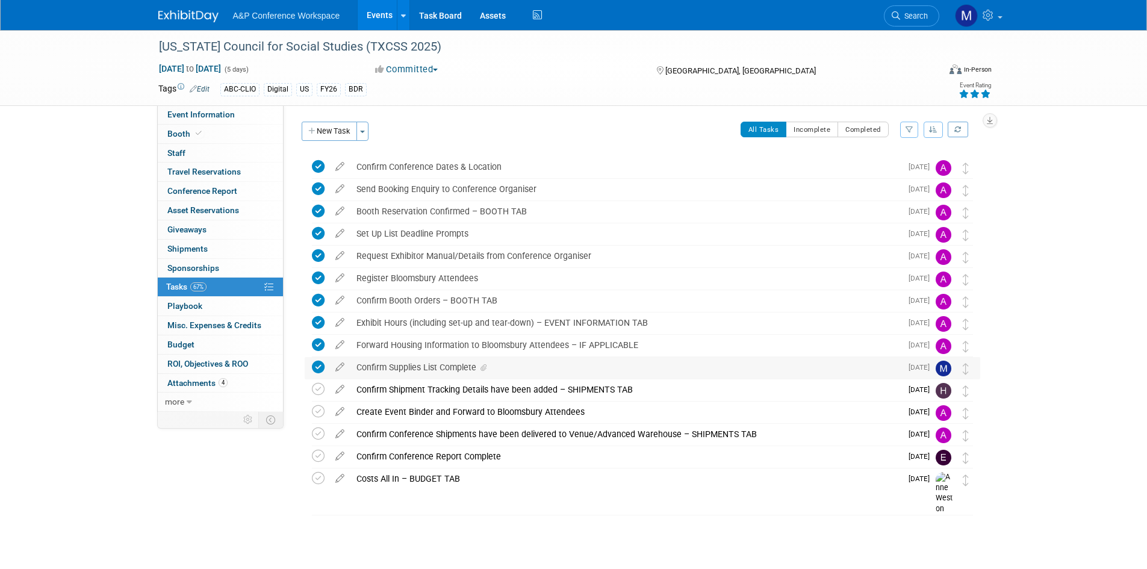
scroll to position [0, 0]
